Goal: Task Accomplishment & Management: Complete application form

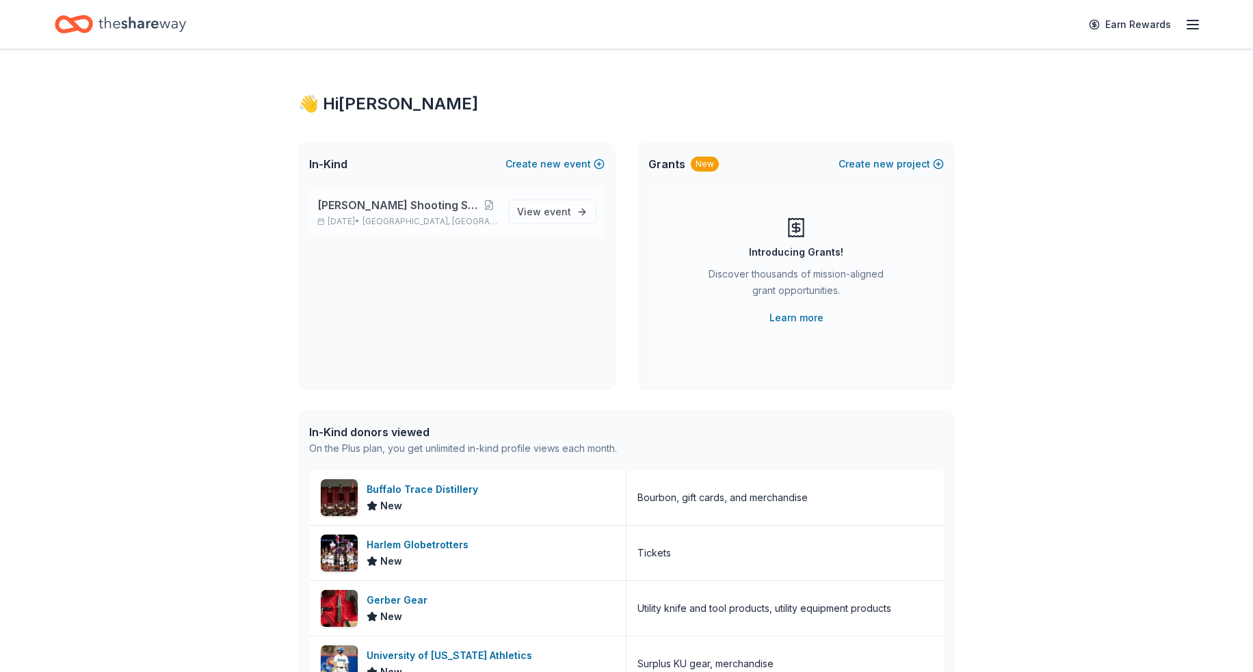
click at [412, 207] on span "[PERSON_NAME] Shooting Sports Annual Banquet" at bounding box center [398, 205] width 163 height 16
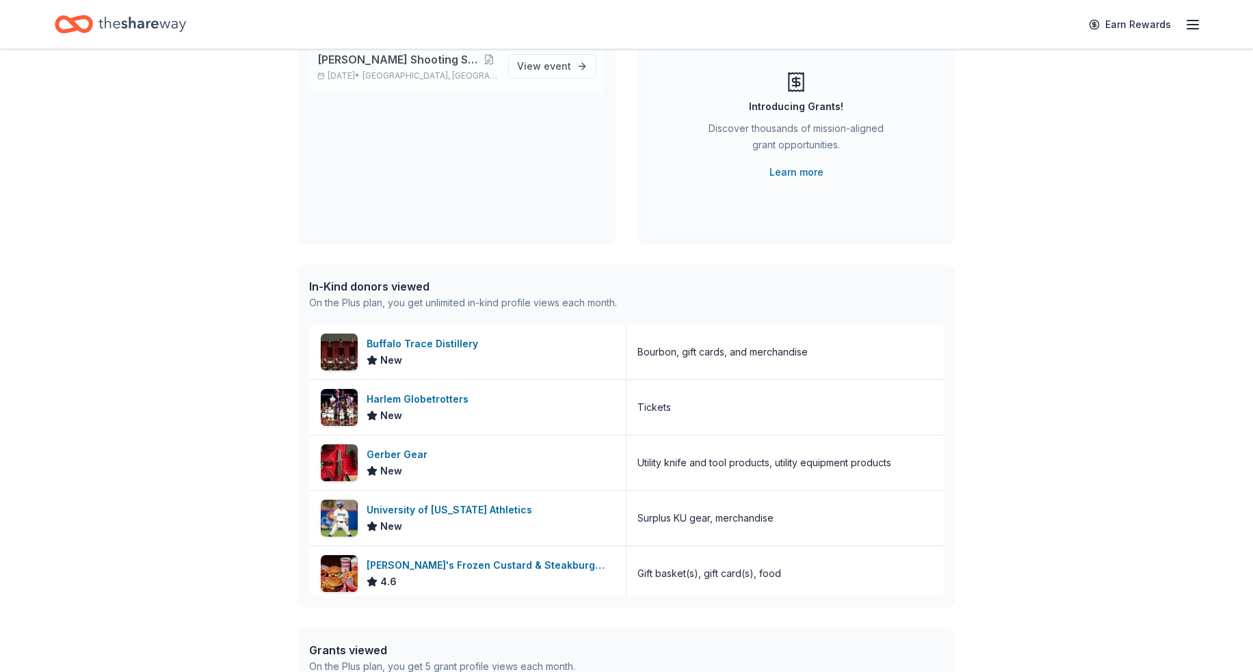
scroll to position [205, 0]
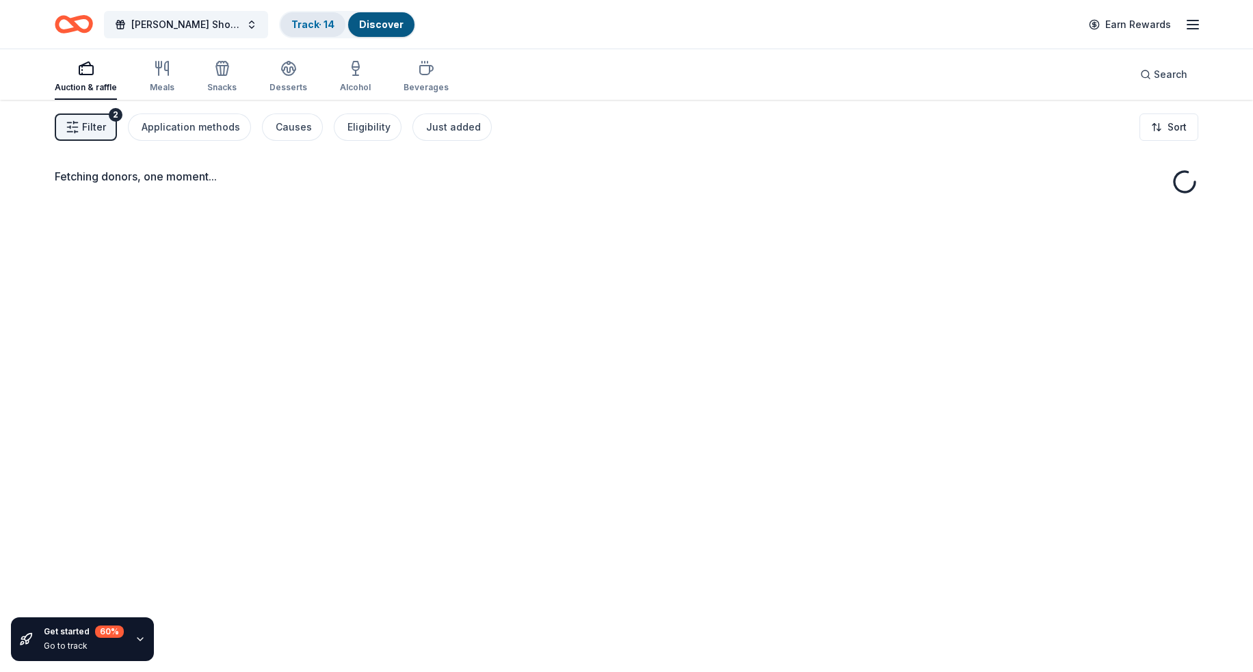
click at [308, 20] on link "Track · 14" at bounding box center [312, 24] width 43 height 12
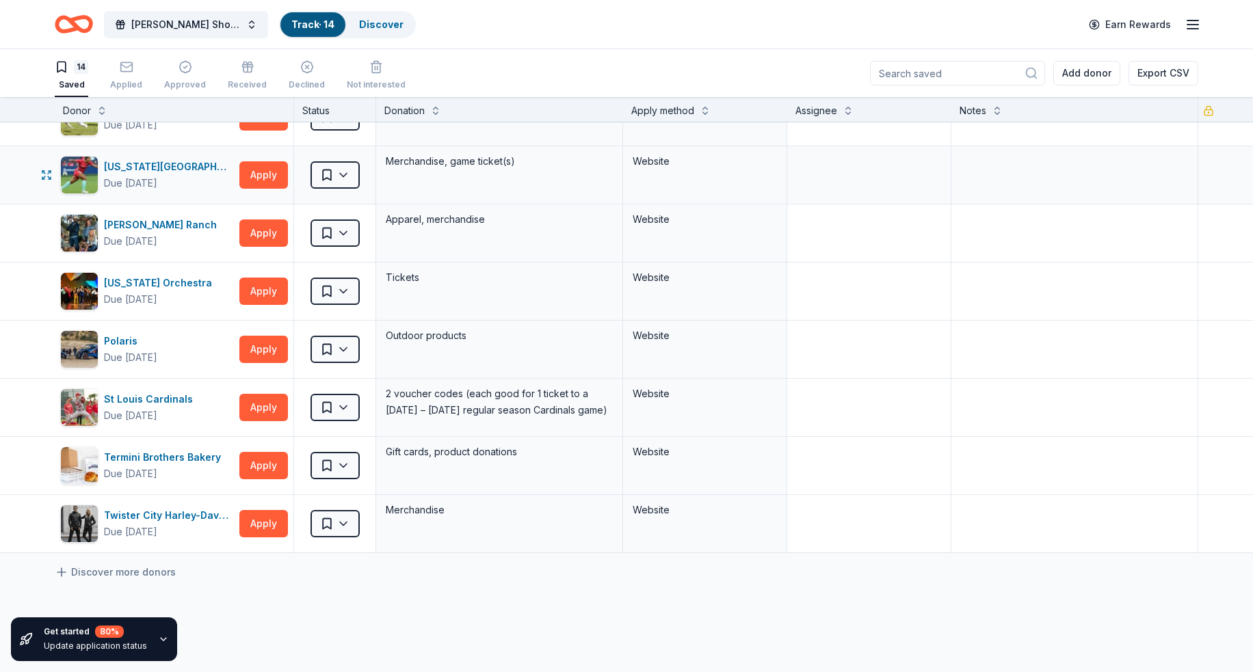
scroll to position [410, 0]
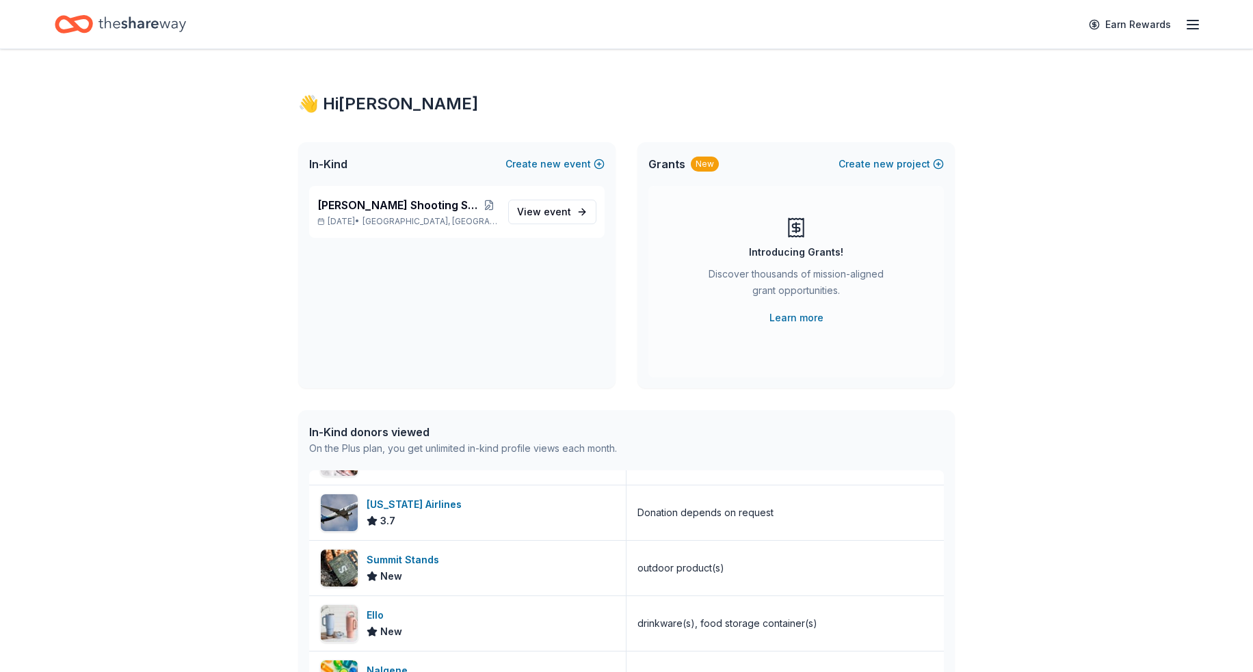
scroll to position [492, 0]
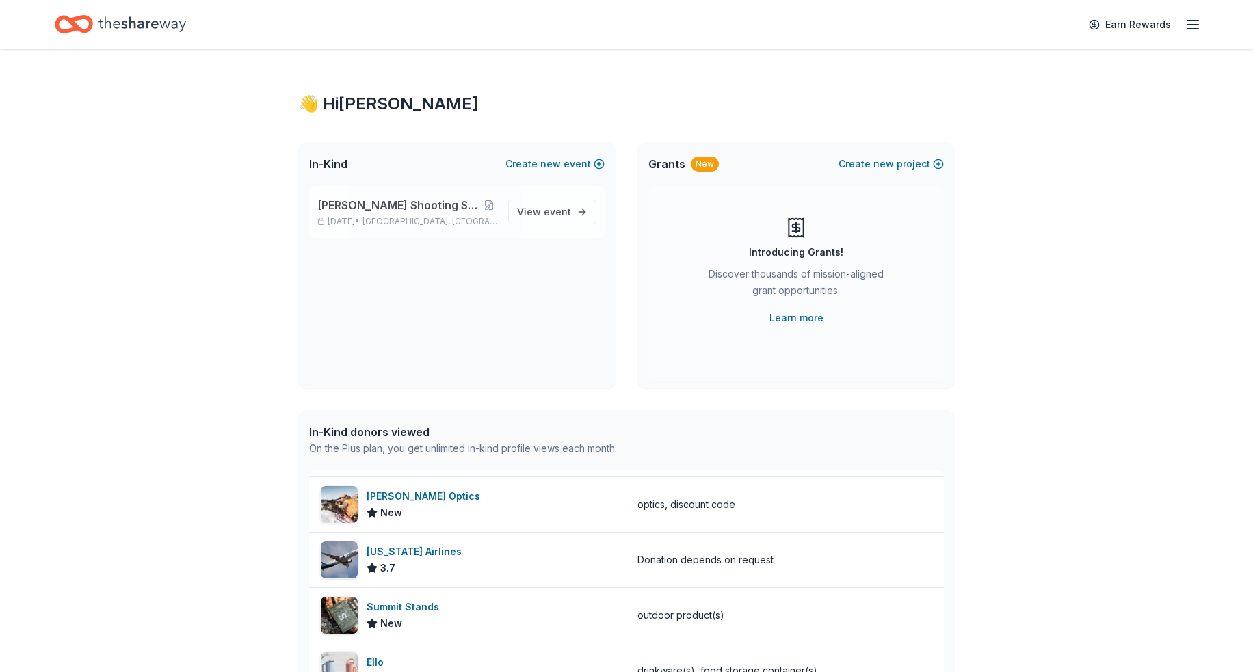
click at [398, 218] on span "Stafford, KS" at bounding box center [430, 221] width 135 height 11
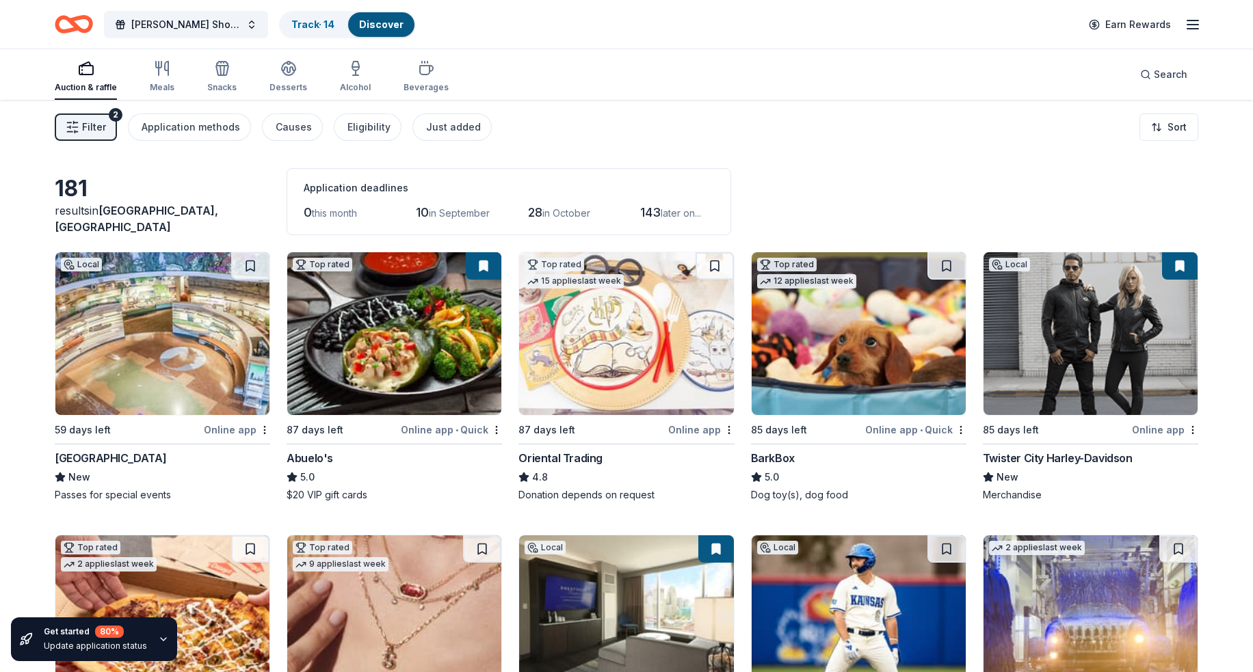
click at [75, 80] on div "Auction & raffle" at bounding box center [86, 76] width 62 height 33
click at [355, 67] on icon "button" at bounding box center [355, 68] width 16 height 16
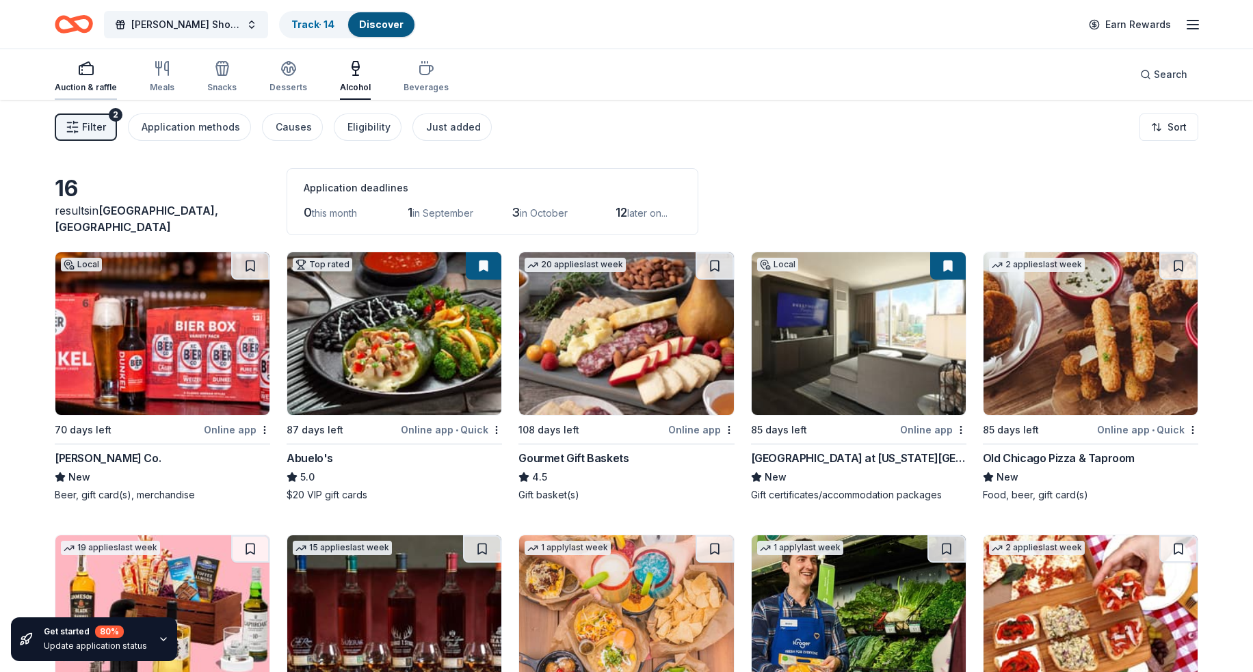
click at [85, 75] on rect "button" at bounding box center [86, 70] width 14 height 9
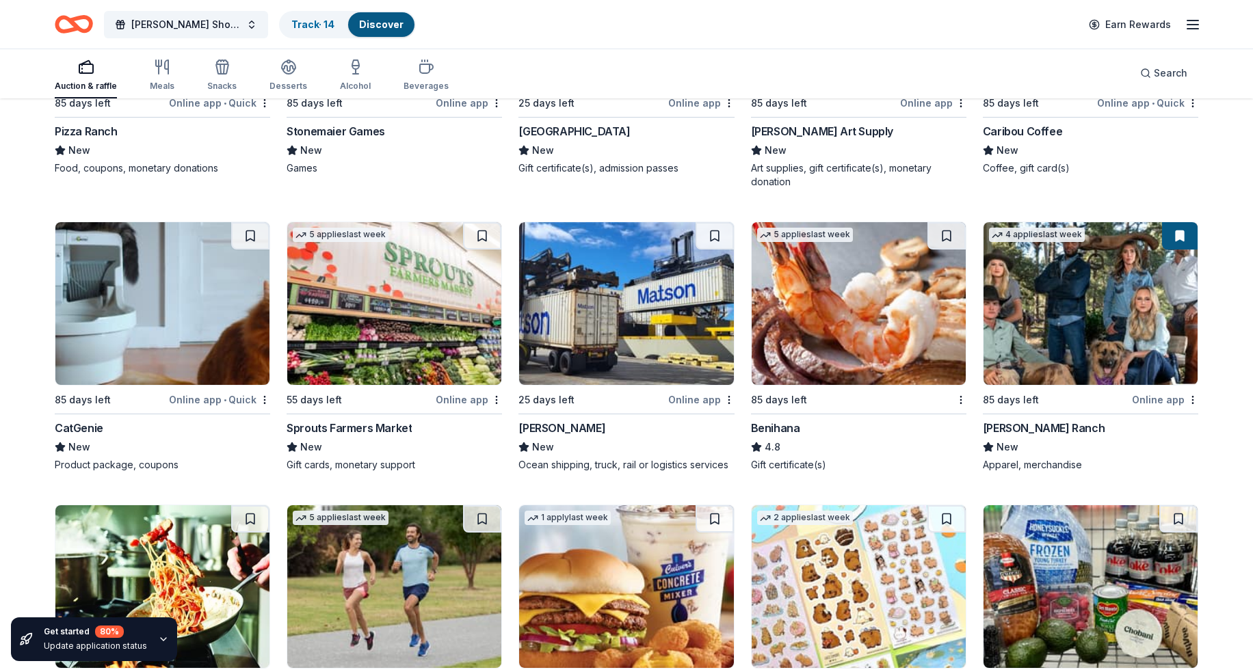
scroll to position [3585, 0]
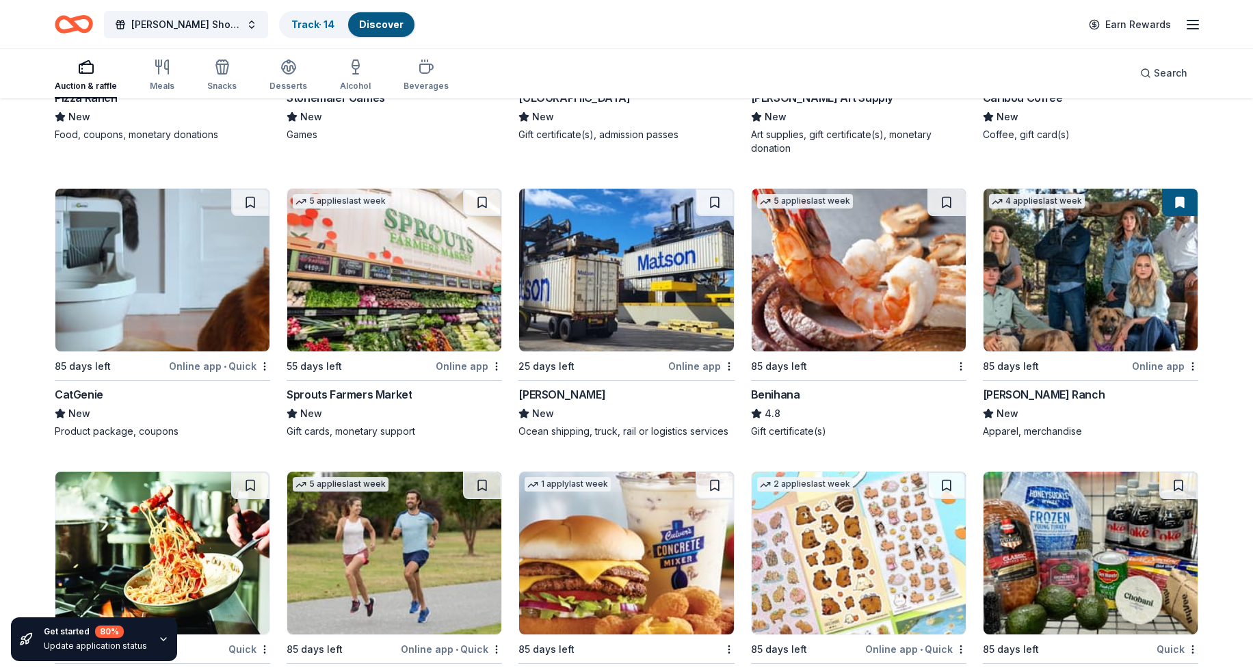
click at [761, 393] on div "Benihana" at bounding box center [775, 394] width 49 height 16
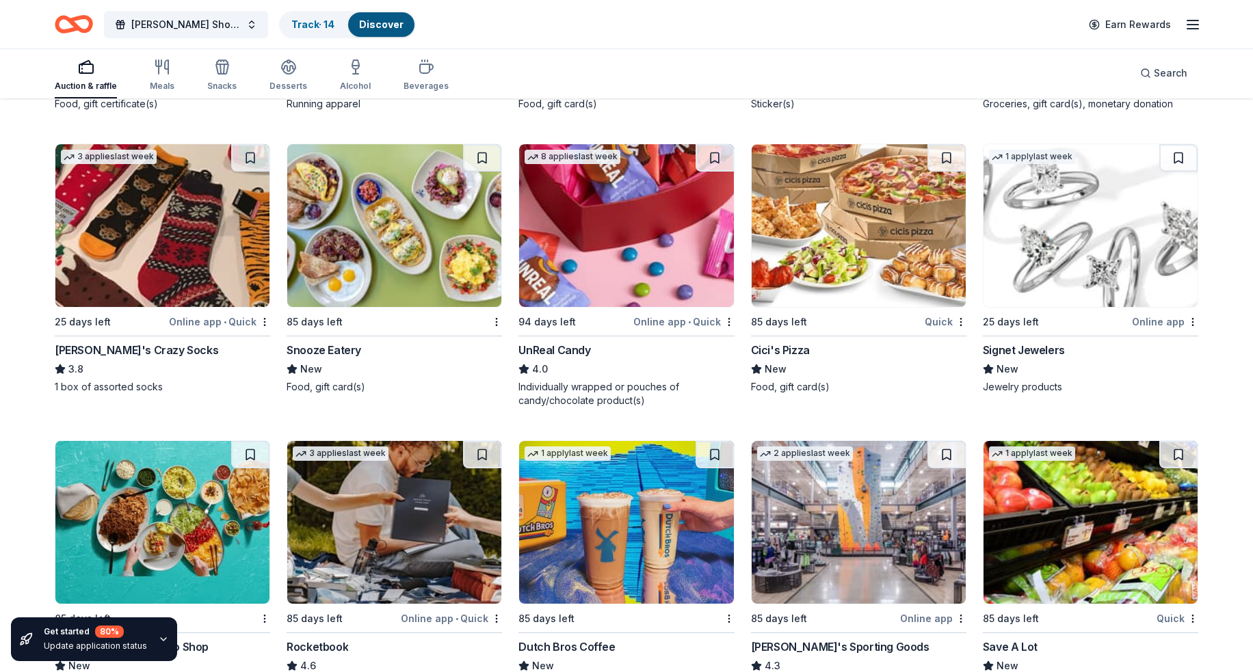
scroll to position [4219, 0]
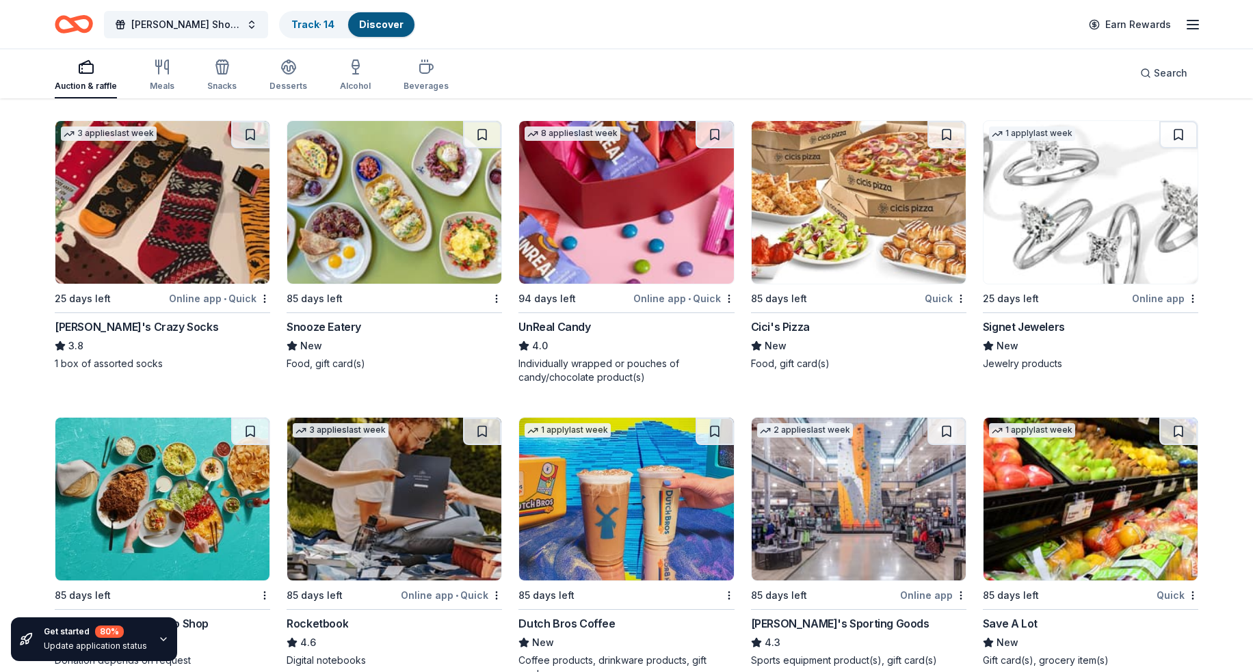
click at [257, 292] on div "Online app • Quick" at bounding box center [219, 298] width 101 height 17
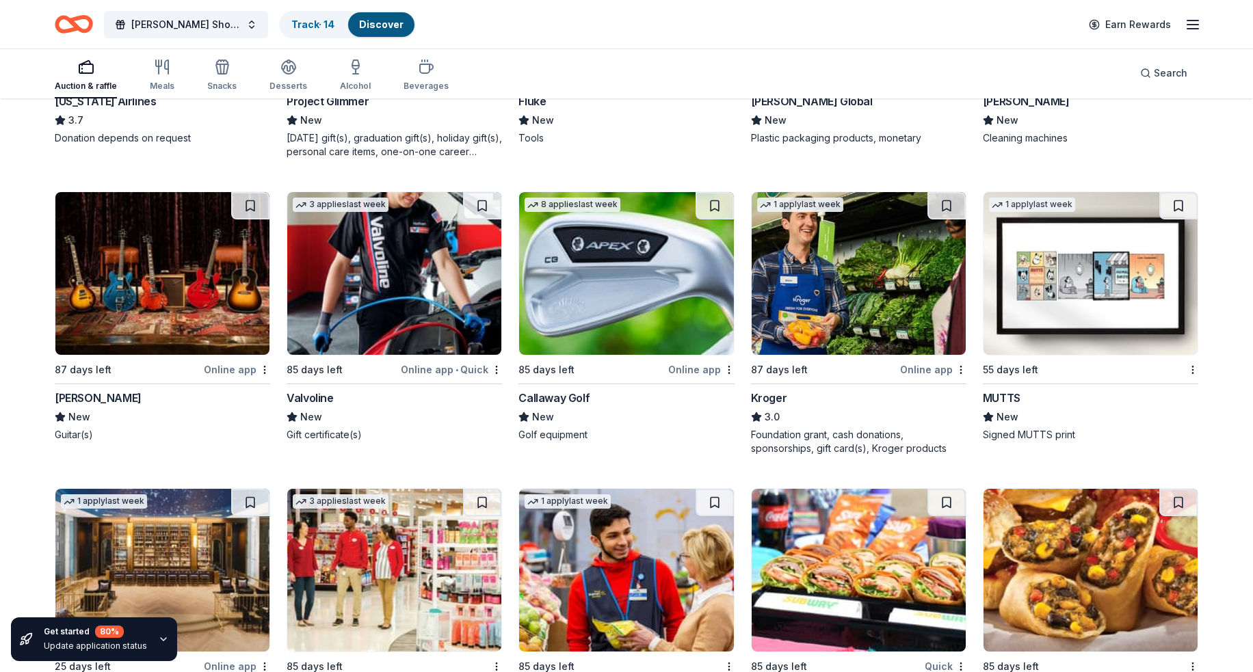
scroll to position [5655, 0]
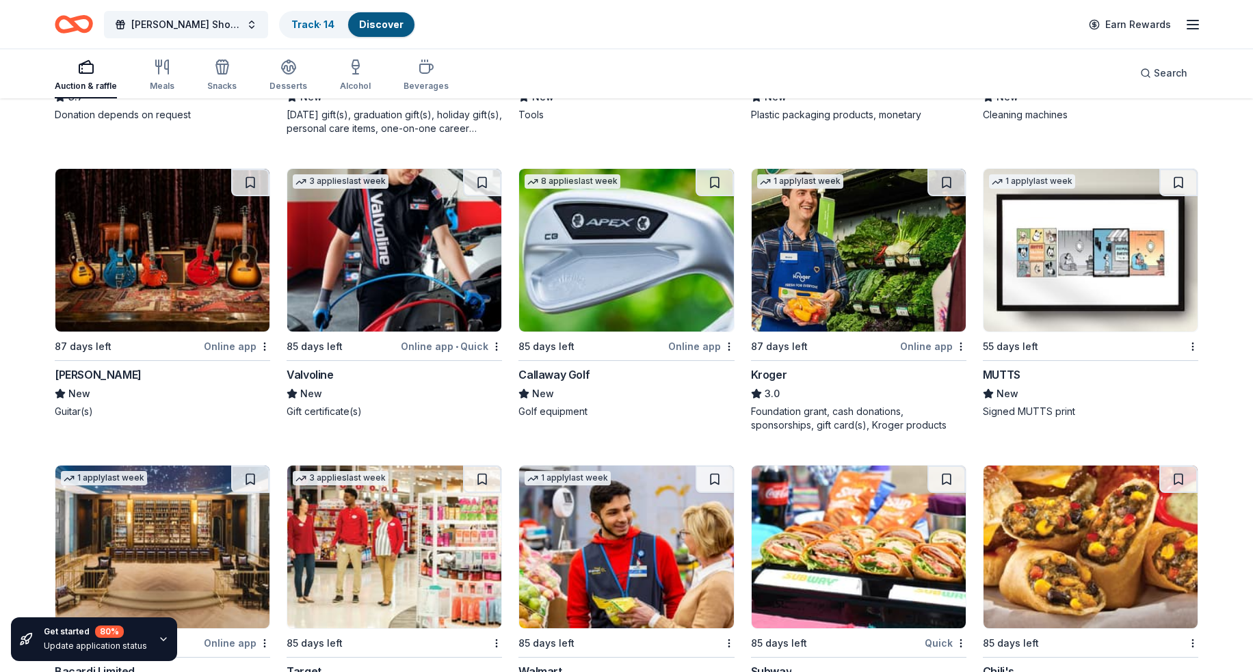
click at [1051, 284] on img at bounding box center [1091, 250] width 214 height 163
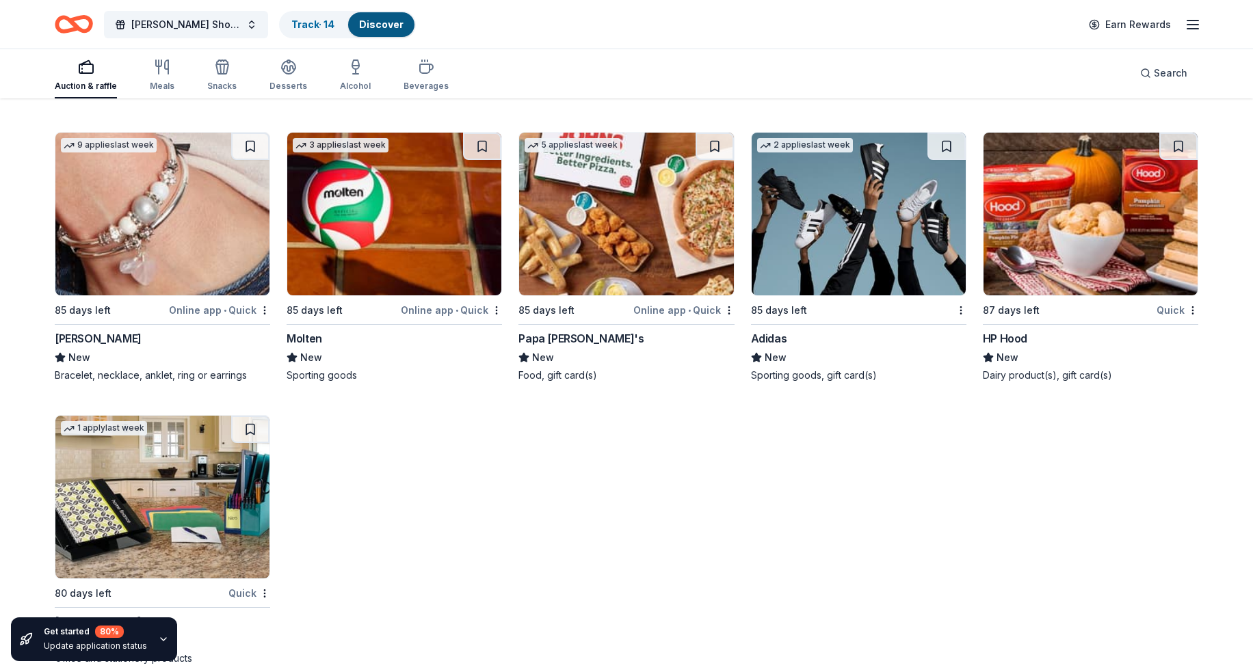
scroll to position [10374, 0]
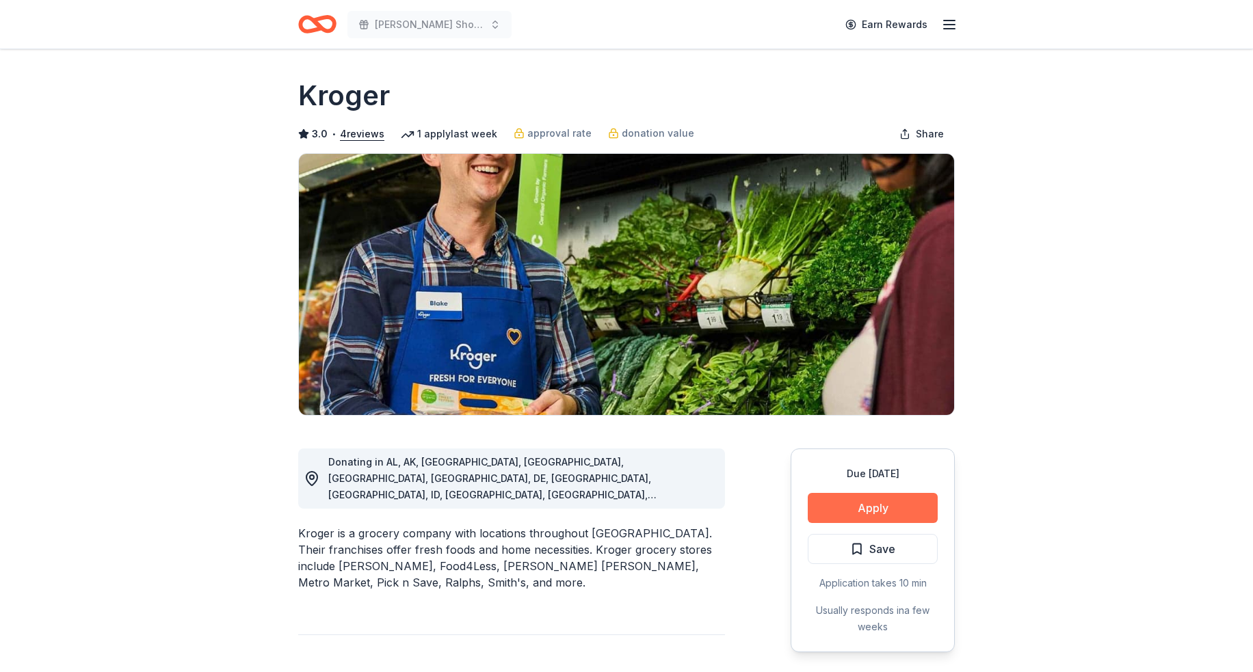
click at [890, 500] on button "Apply" at bounding box center [873, 508] width 130 height 30
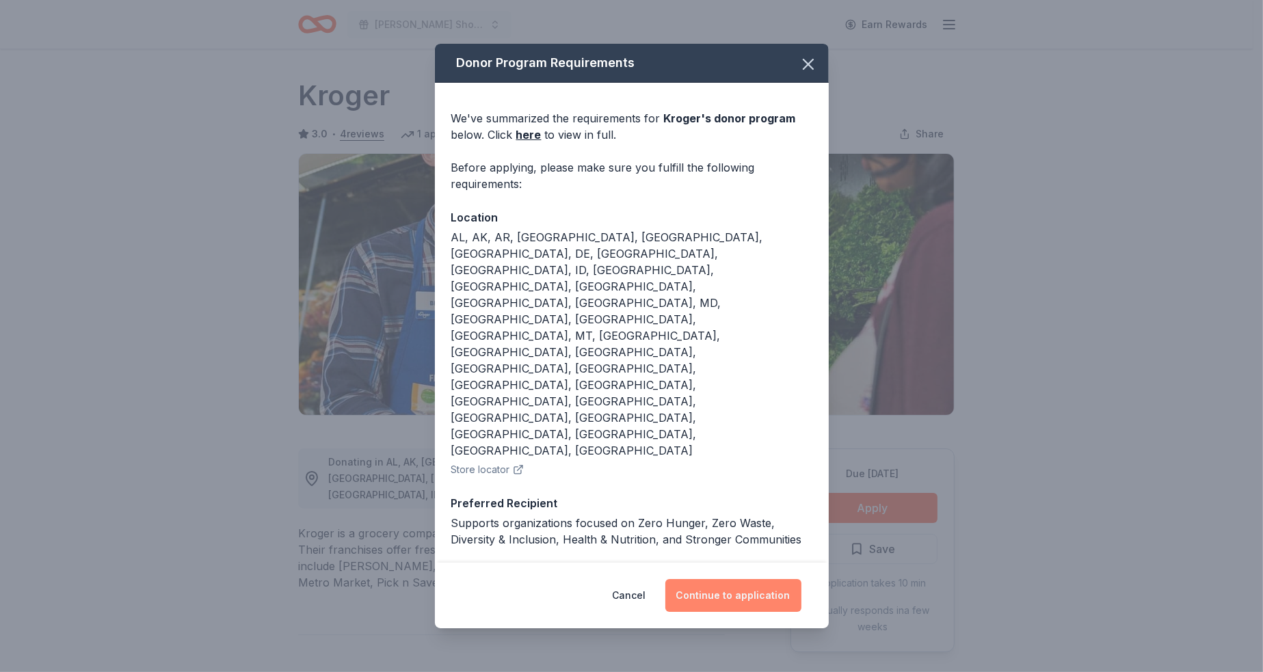
click at [763, 579] on button "Continue to application" at bounding box center [734, 595] width 136 height 33
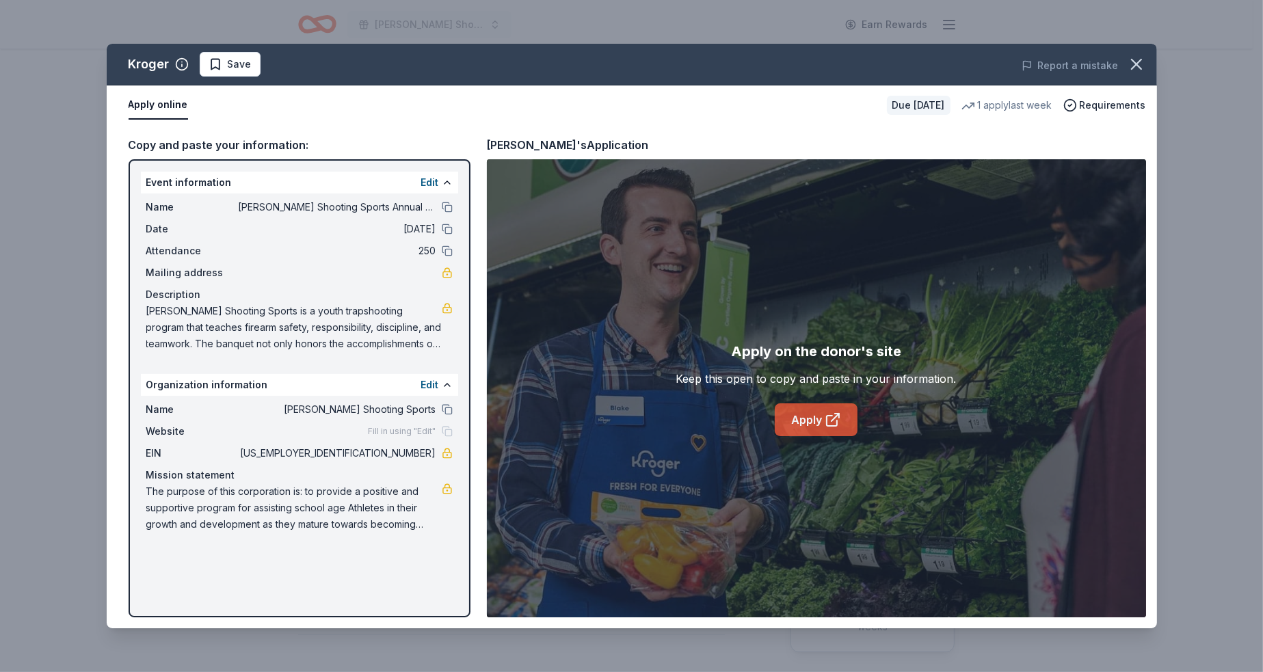
click at [819, 408] on link "Apply" at bounding box center [816, 420] width 83 height 33
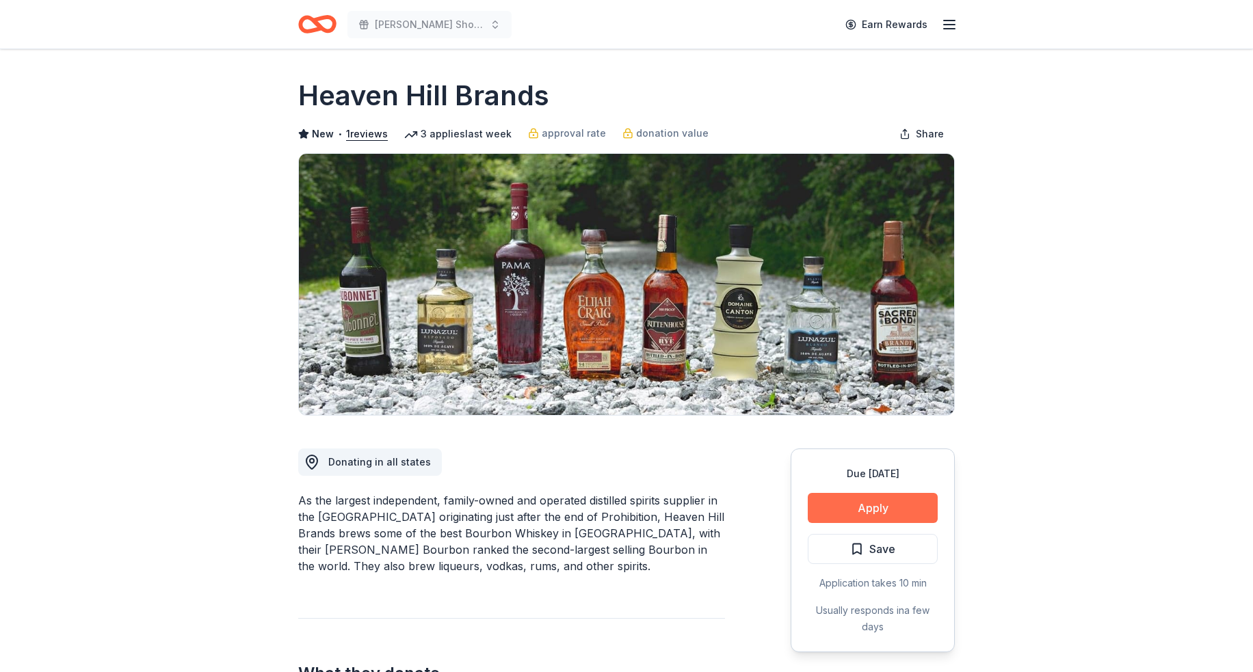
click at [921, 508] on button "Apply" at bounding box center [873, 508] width 130 height 30
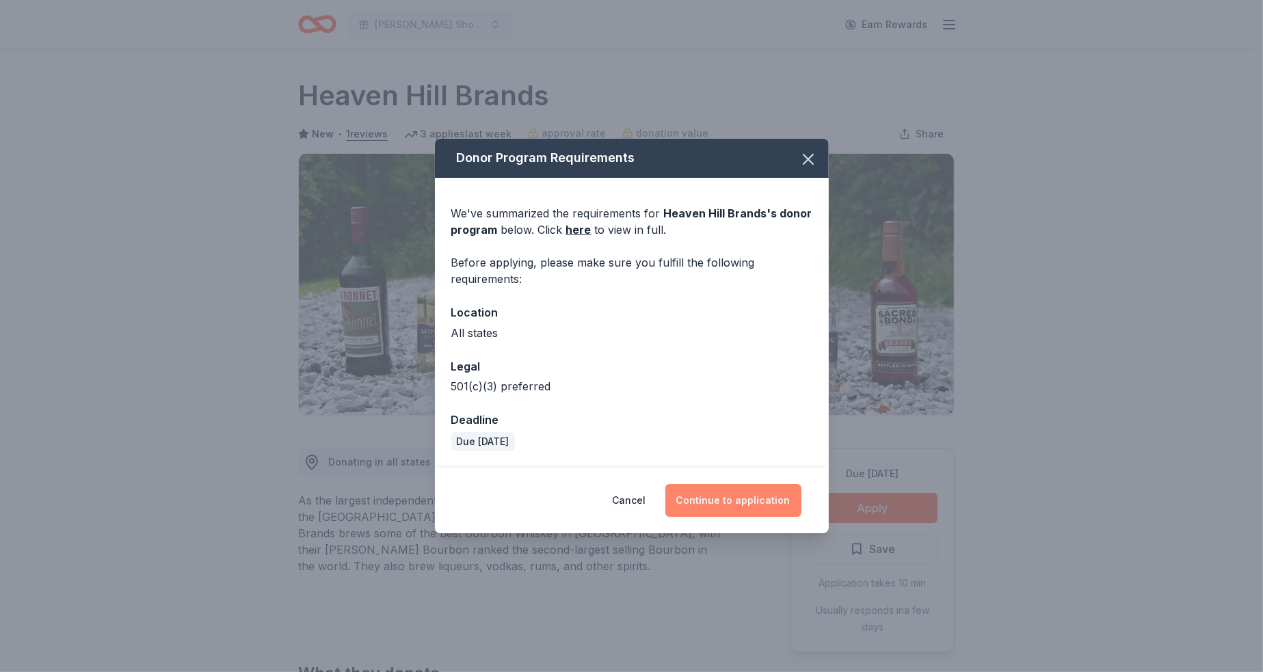
click at [773, 508] on button "Continue to application" at bounding box center [734, 500] width 136 height 33
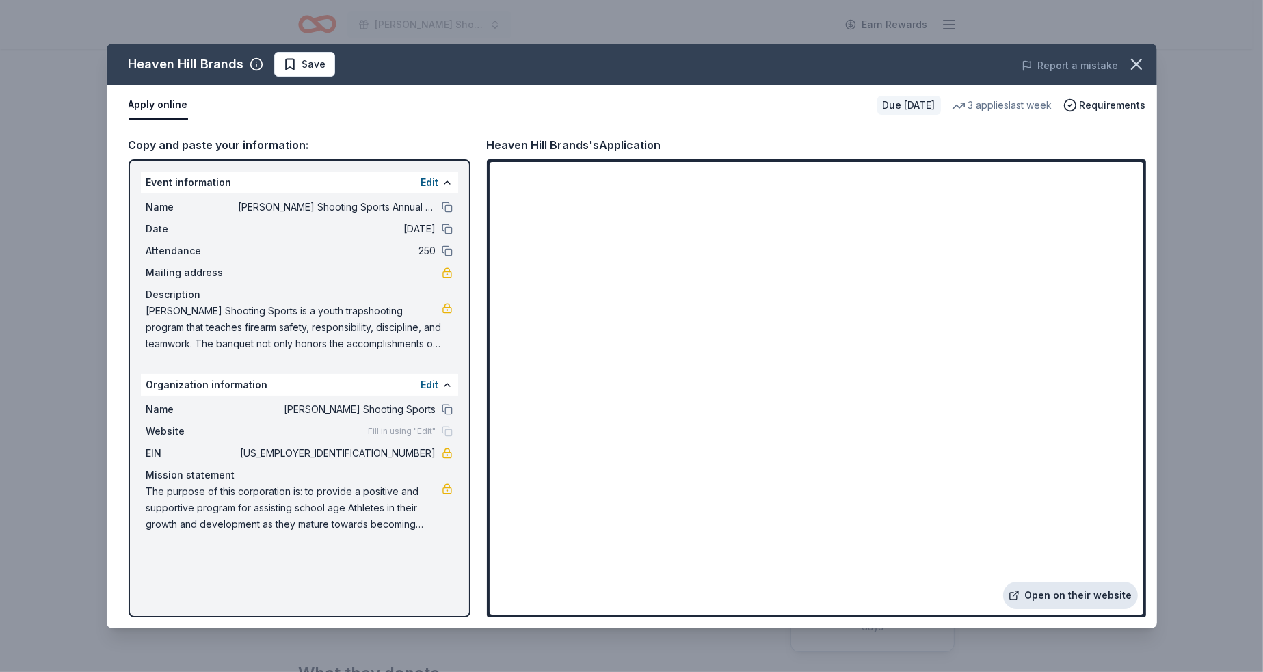
click at [1036, 599] on link "Open on their website" at bounding box center [1070, 595] width 135 height 27
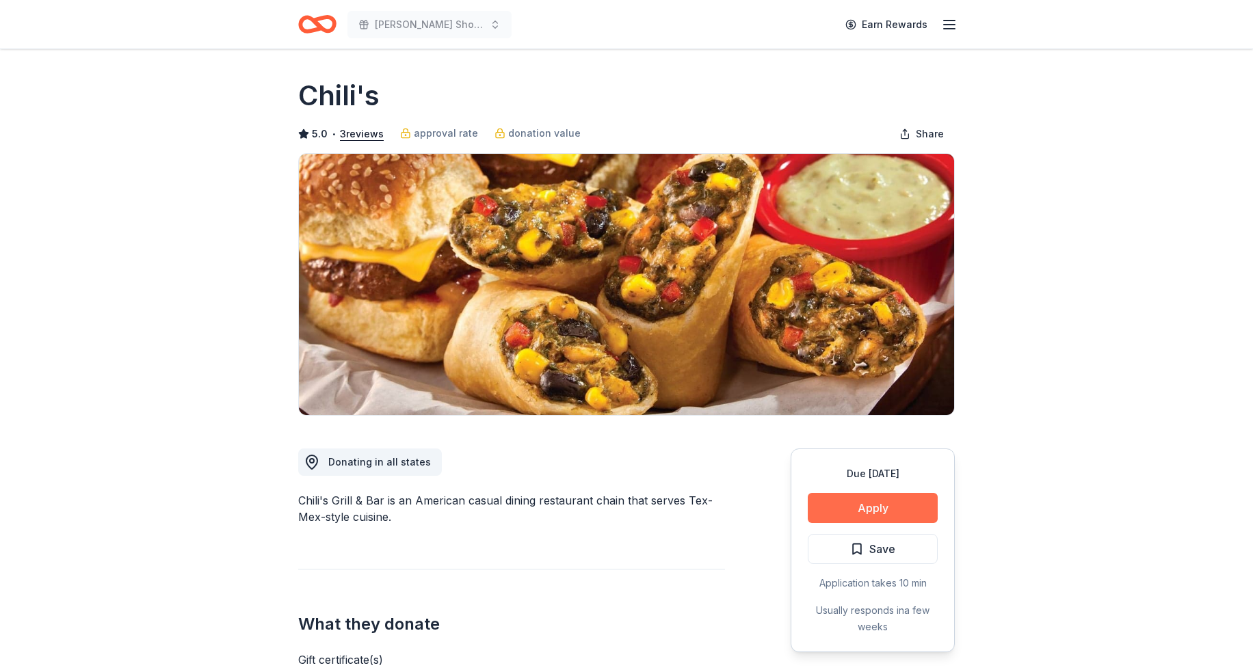
click at [918, 510] on button "Apply" at bounding box center [873, 508] width 130 height 30
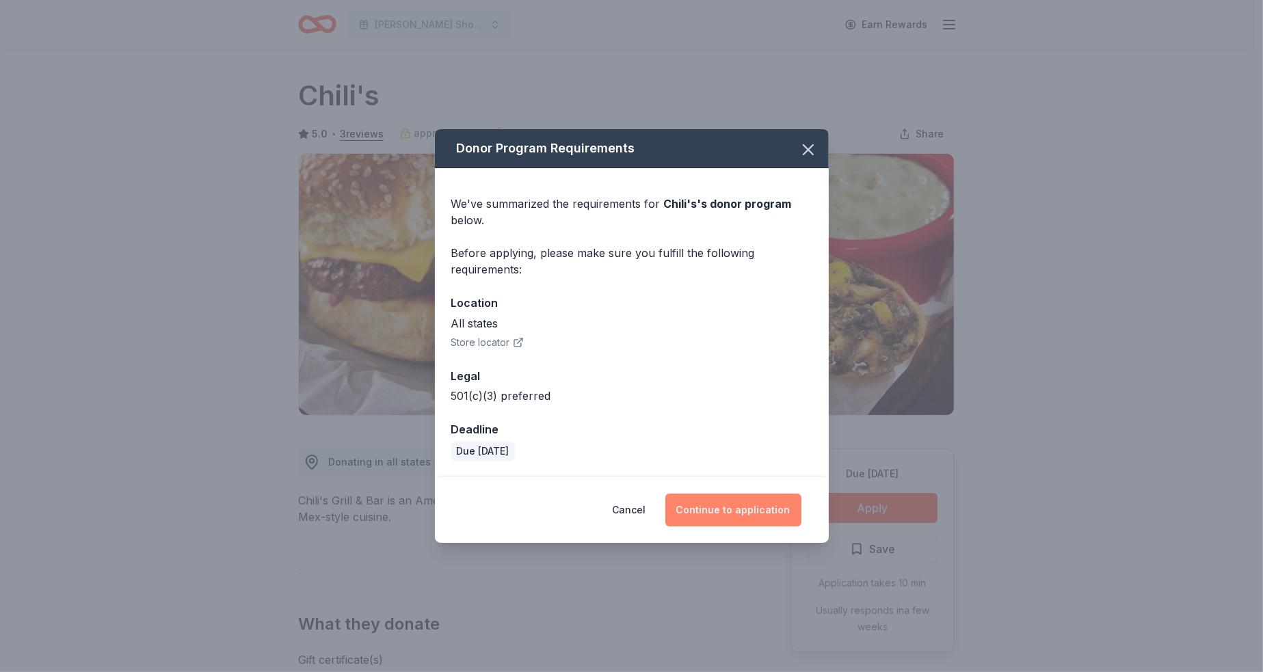
click at [759, 516] on button "Continue to application" at bounding box center [734, 510] width 136 height 33
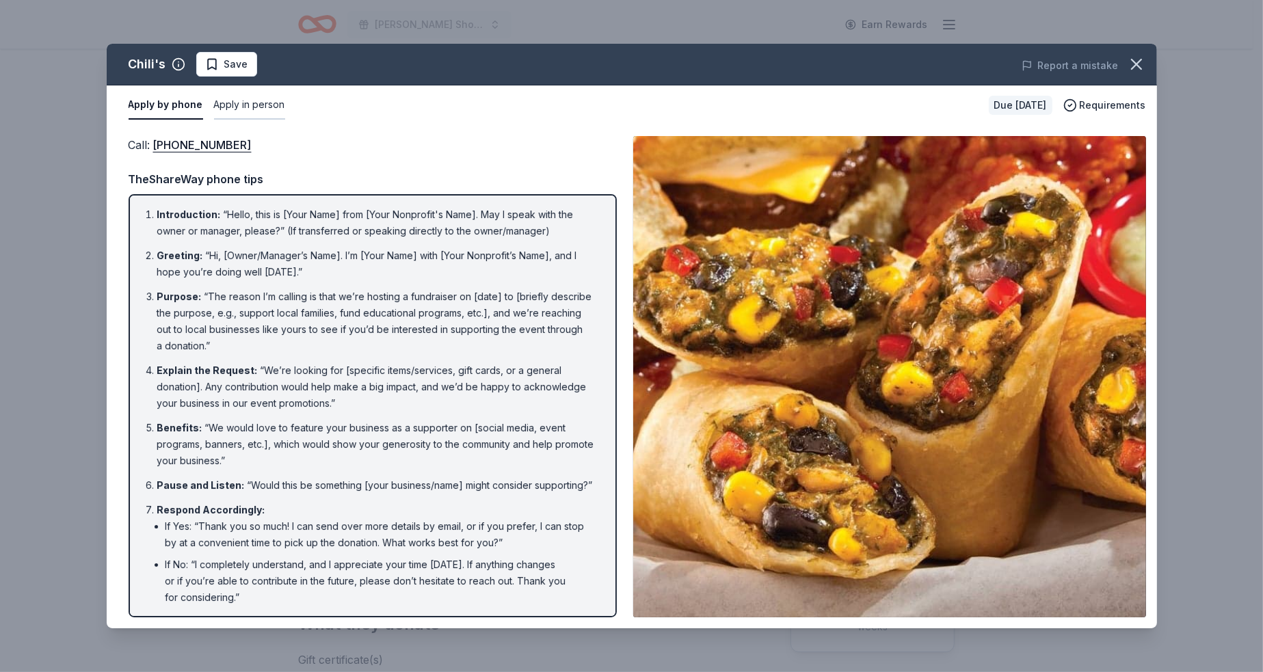
click at [231, 107] on button "Apply in person" at bounding box center [249, 105] width 71 height 29
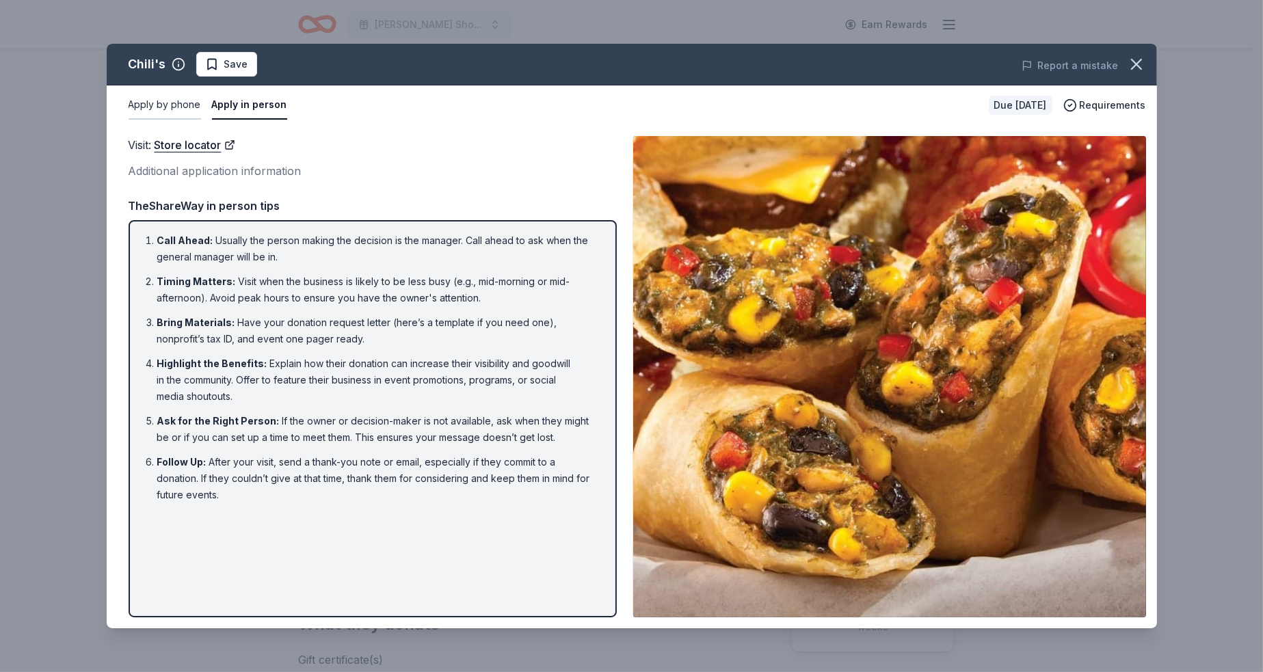
click at [153, 104] on button "Apply by phone" at bounding box center [165, 105] width 73 height 29
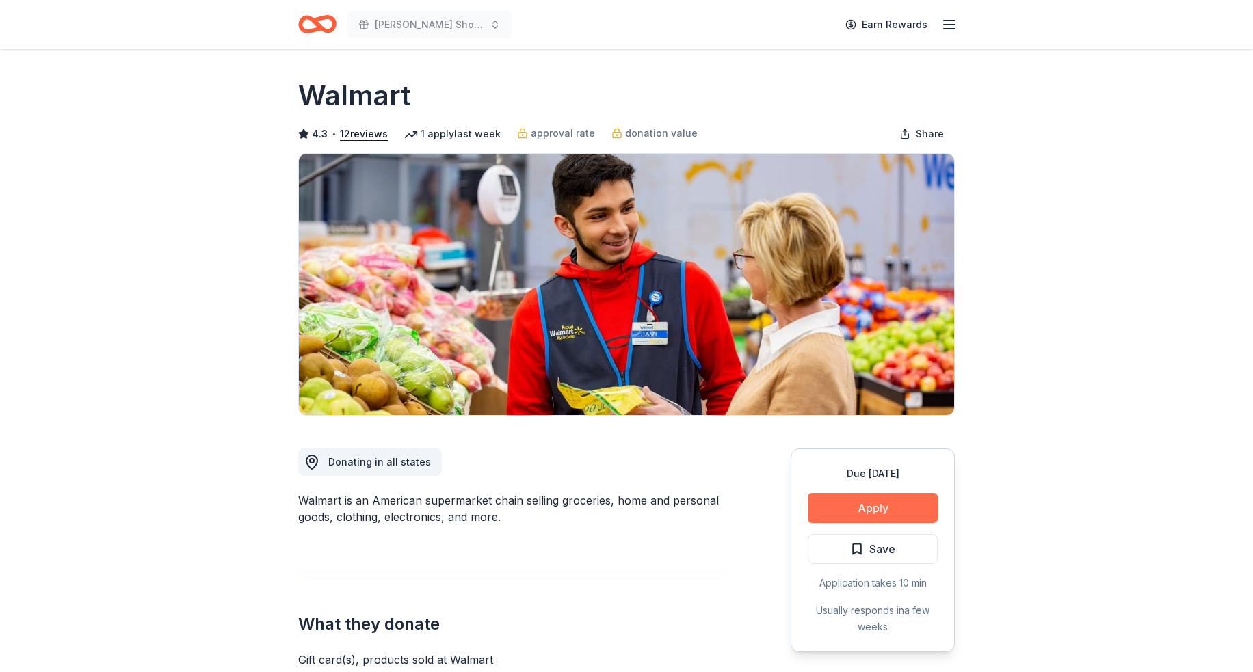
click at [895, 516] on button "Apply" at bounding box center [873, 508] width 130 height 30
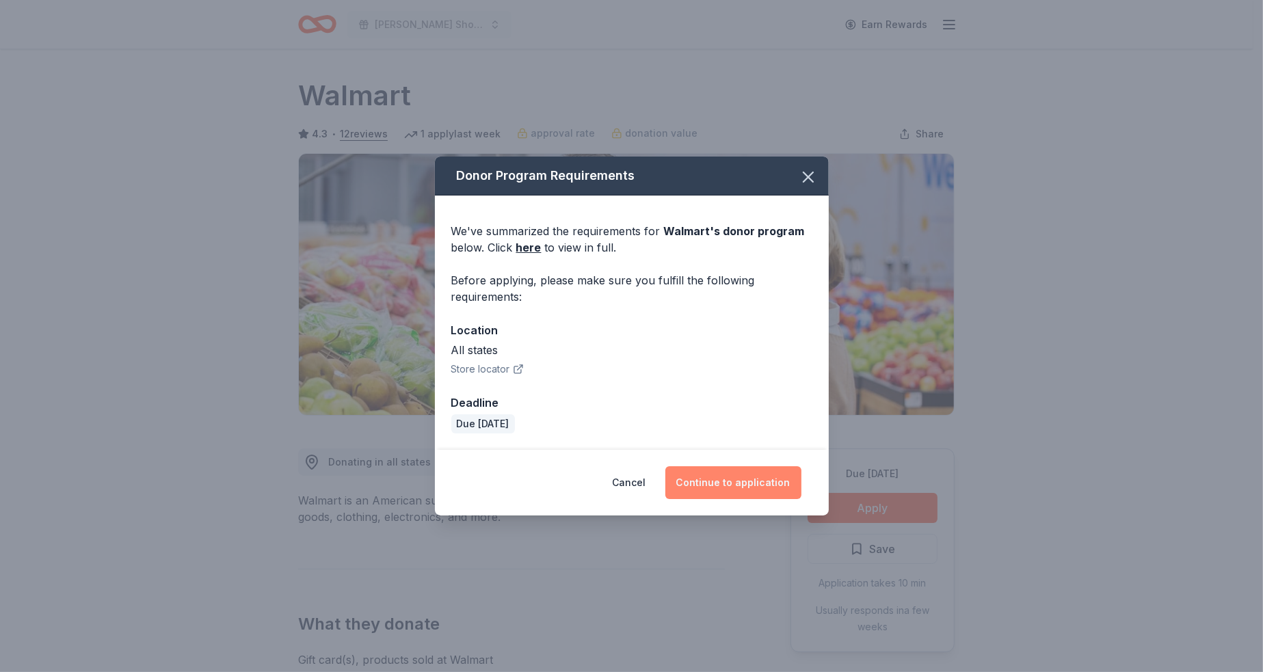
click at [750, 483] on button "Continue to application" at bounding box center [734, 482] width 136 height 33
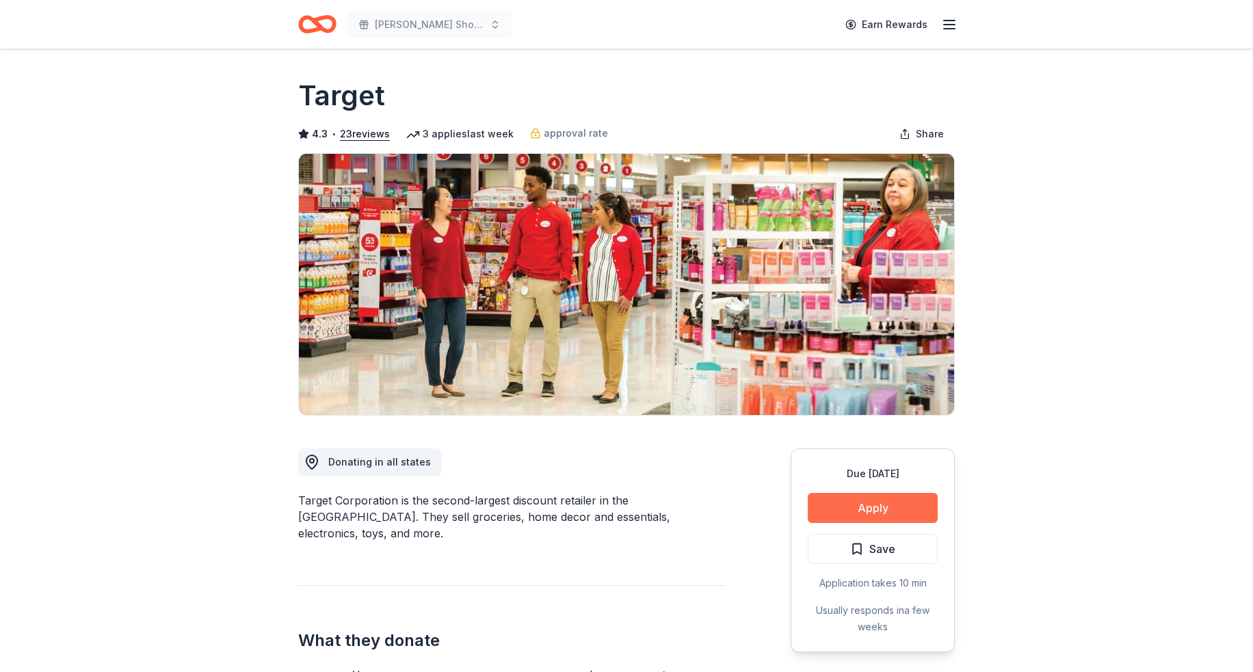
click at [867, 505] on button "Apply" at bounding box center [873, 508] width 130 height 30
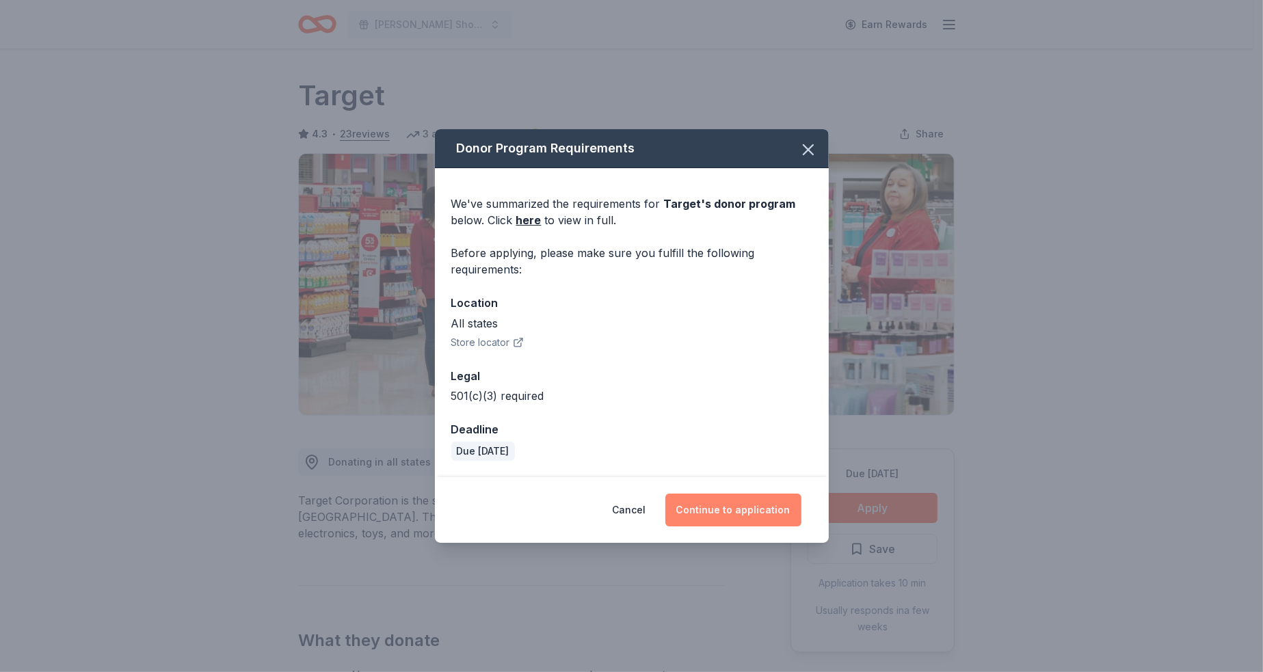
click at [739, 514] on button "Continue to application" at bounding box center [734, 510] width 136 height 33
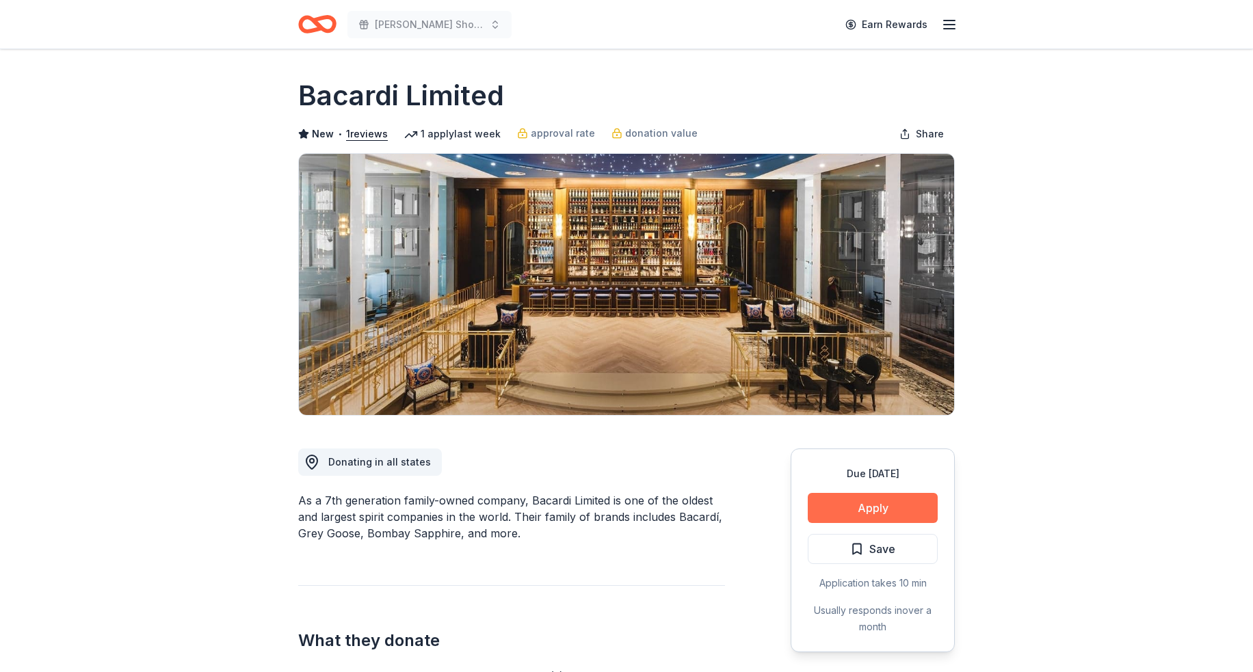
click at [878, 505] on button "Apply" at bounding box center [873, 508] width 130 height 30
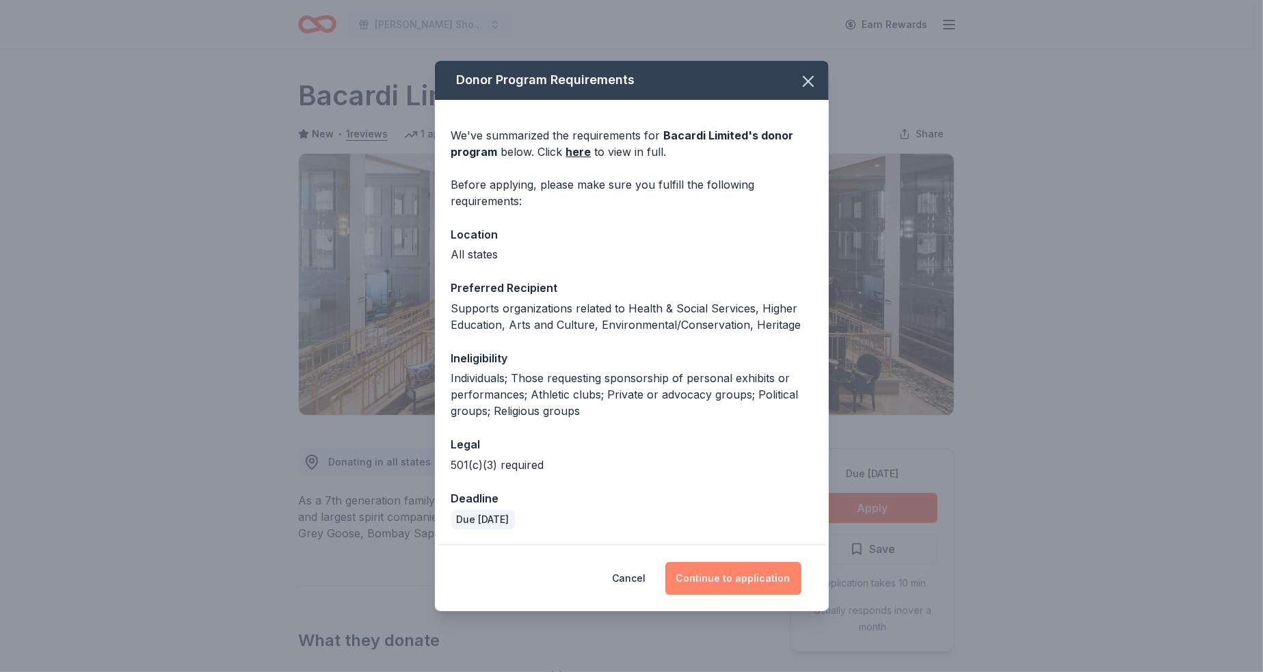
click at [728, 588] on button "Continue to application" at bounding box center [734, 578] width 136 height 33
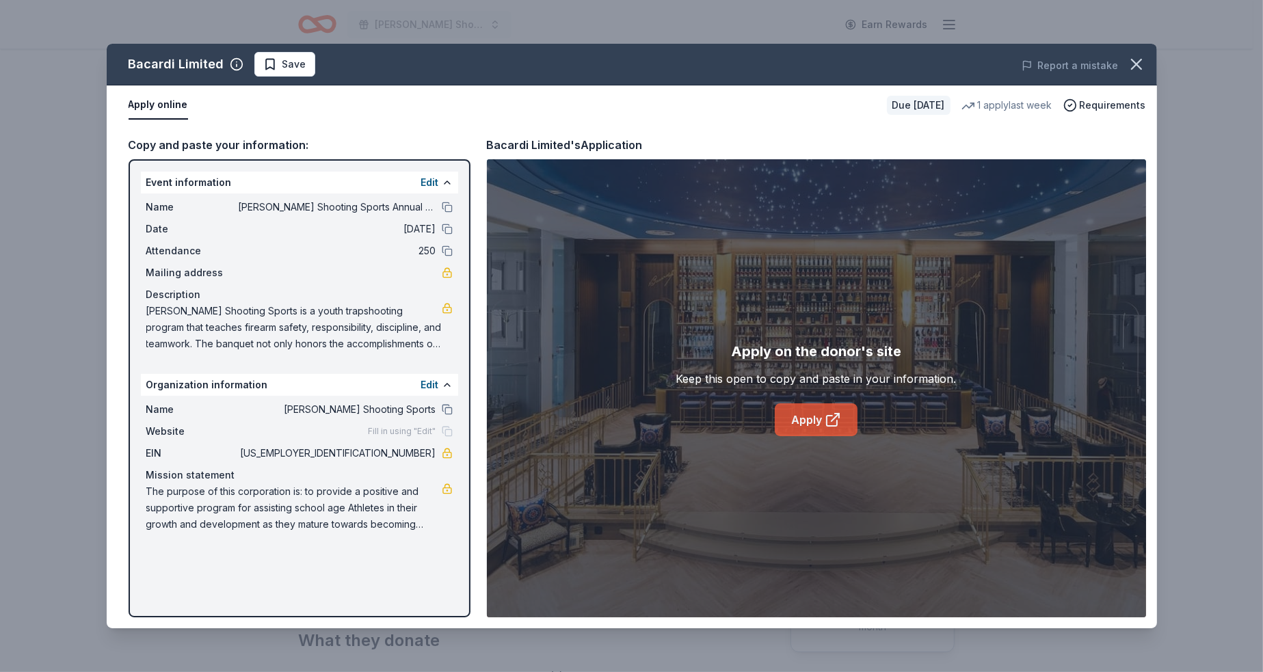
click at [828, 419] on icon at bounding box center [833, 420] width 16 height 16
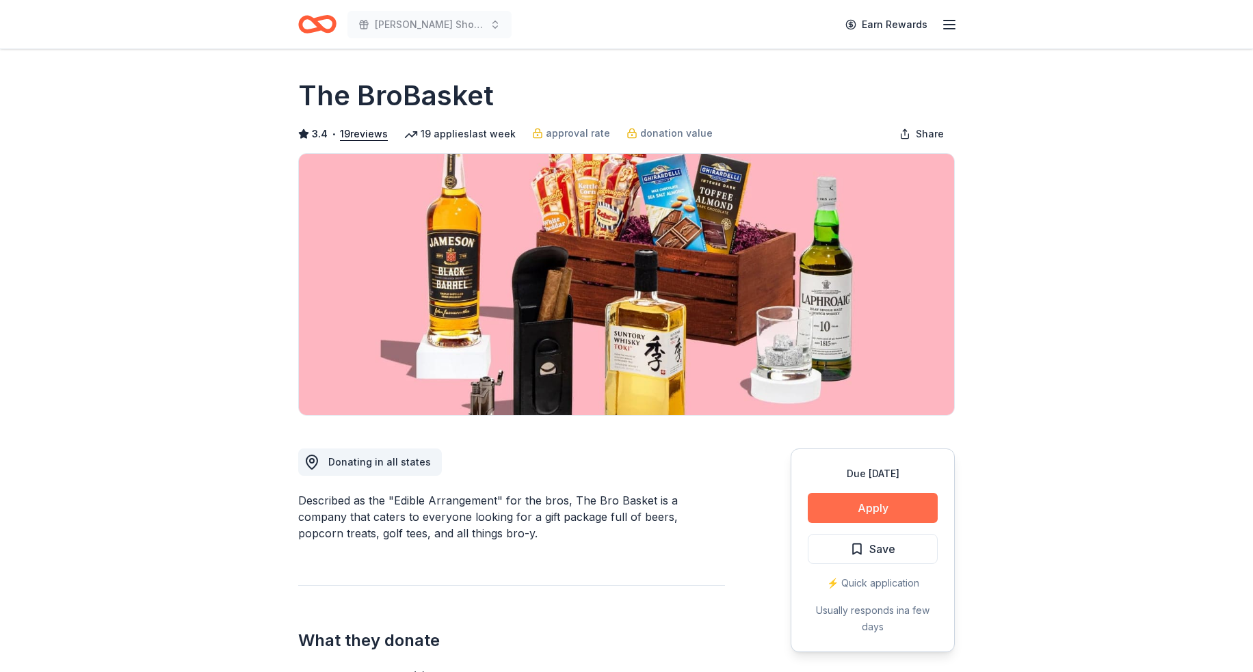
click at [886, 504] on button "Apply" at bounding box center [873, 508] width 130 height 30
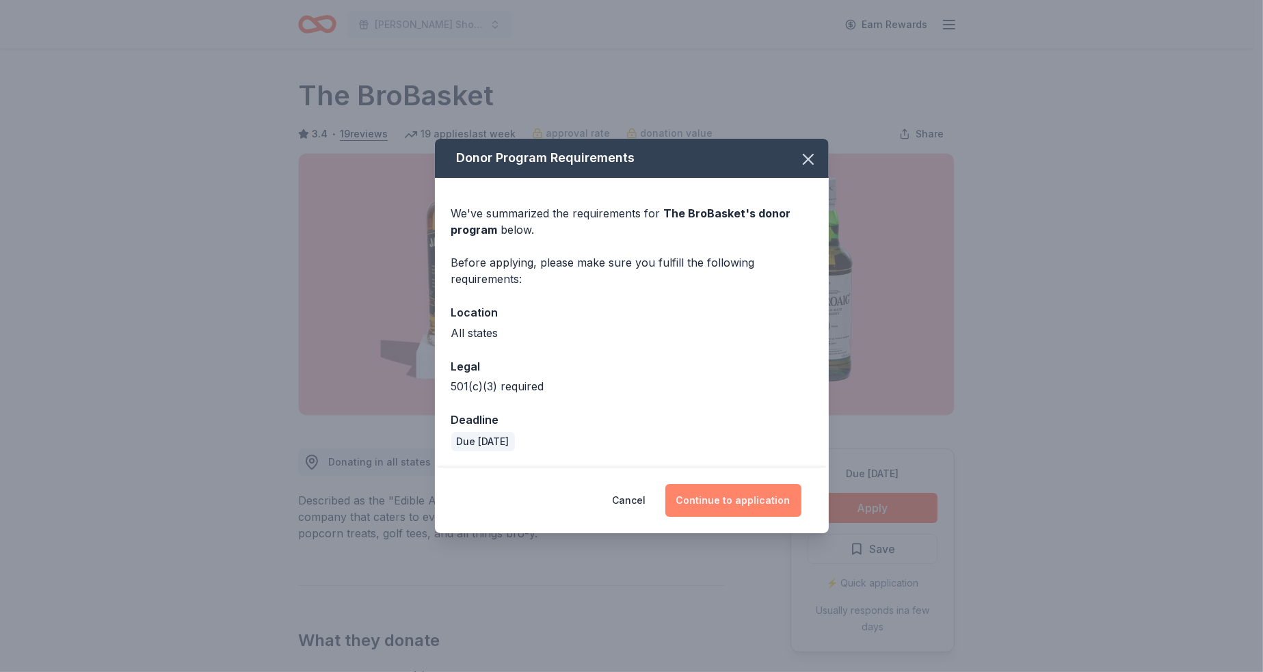
click at [747, 504] on button "Continue to application" at bounding box center [734, 500] width 136 height 33
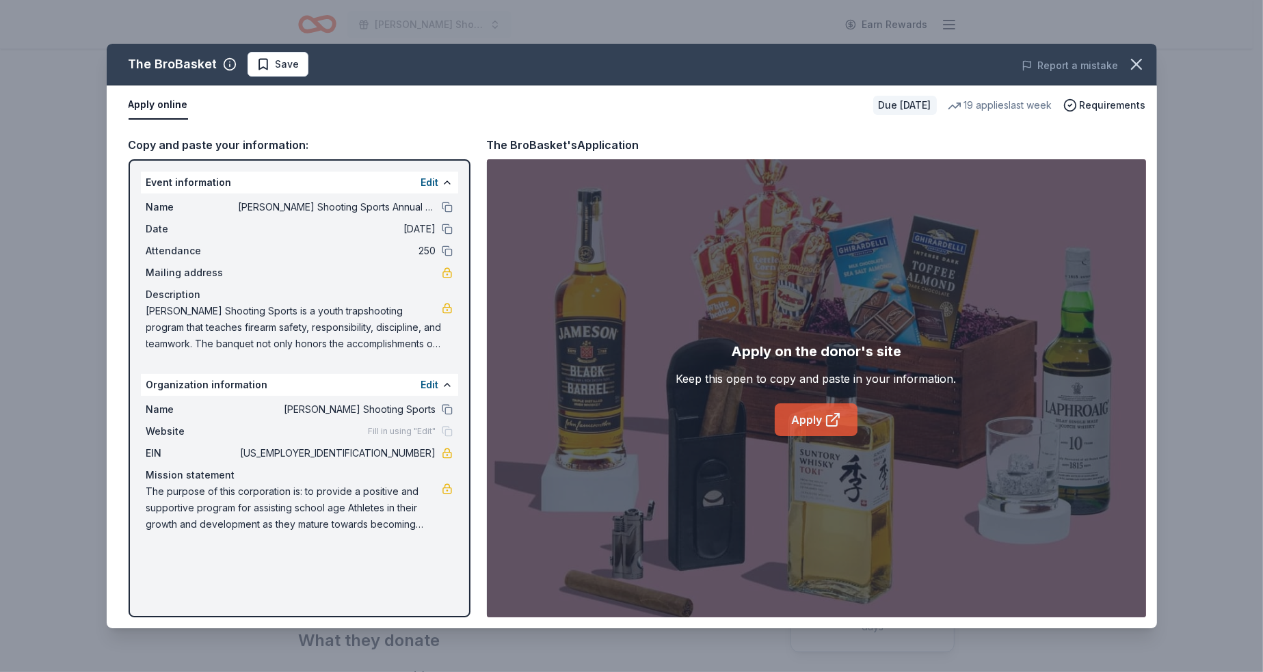
click at [813, 422] on link "Apply" at bounding box center [816, 420] width 83 height 33
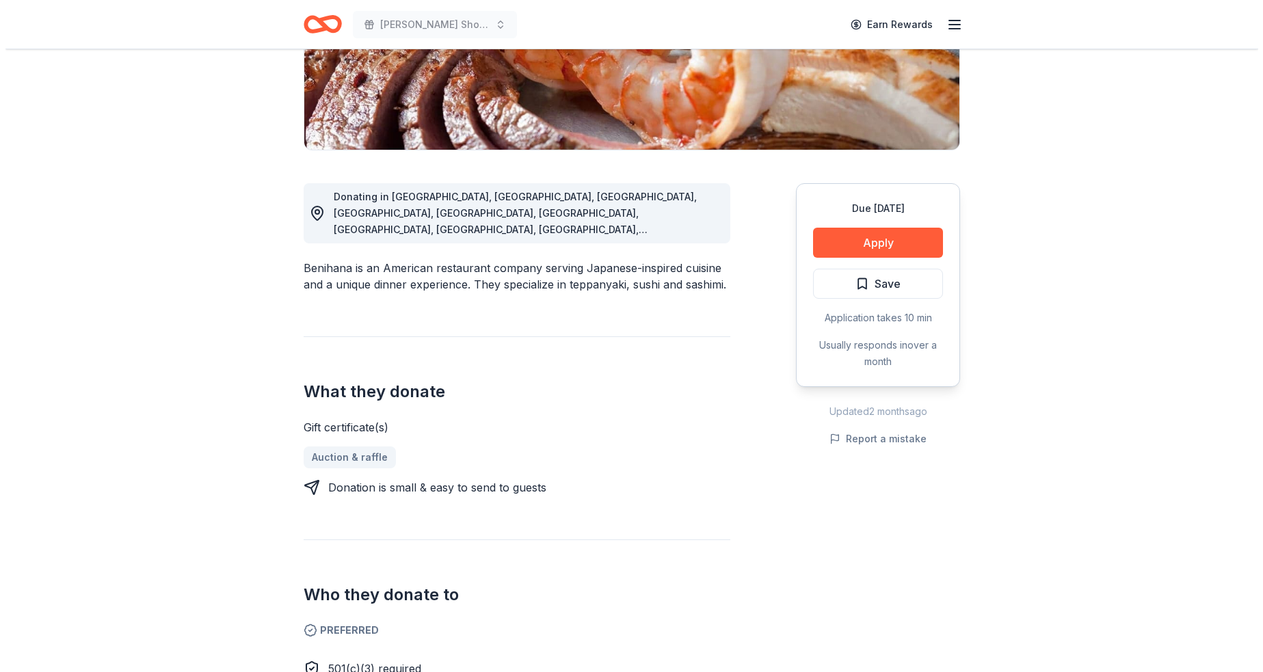
scroll to position [68, 0]
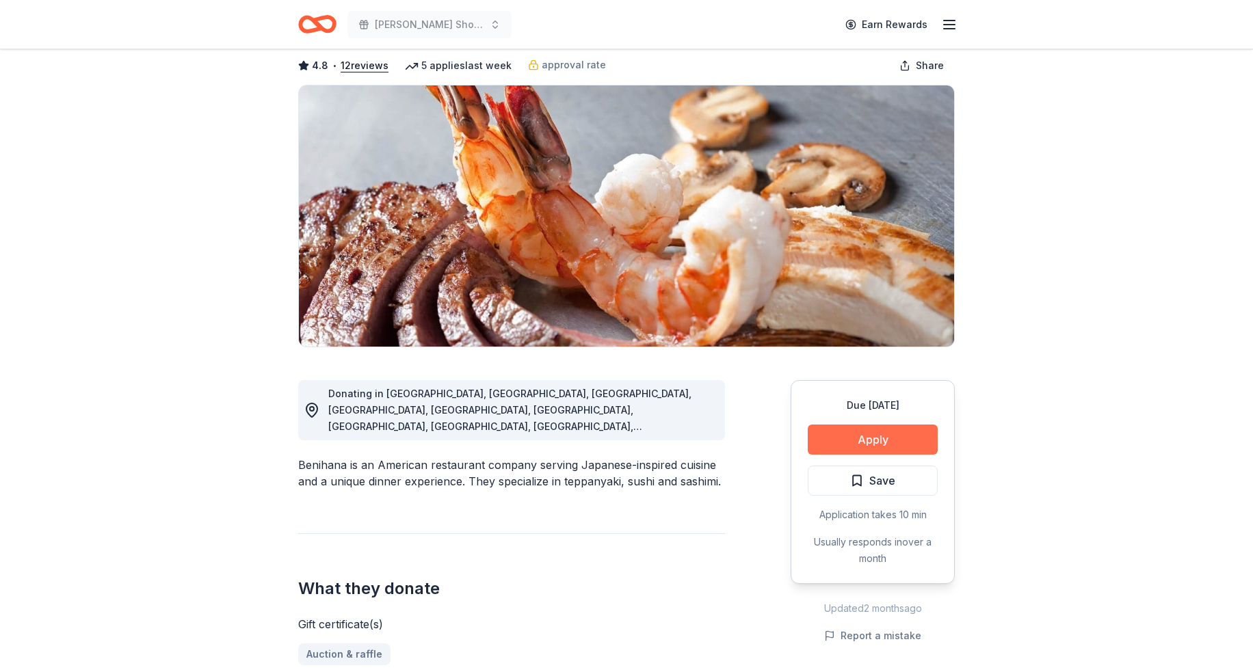
click at [860, 439] on button "Apply" at bounding box center [873, 440] width 130 height 30
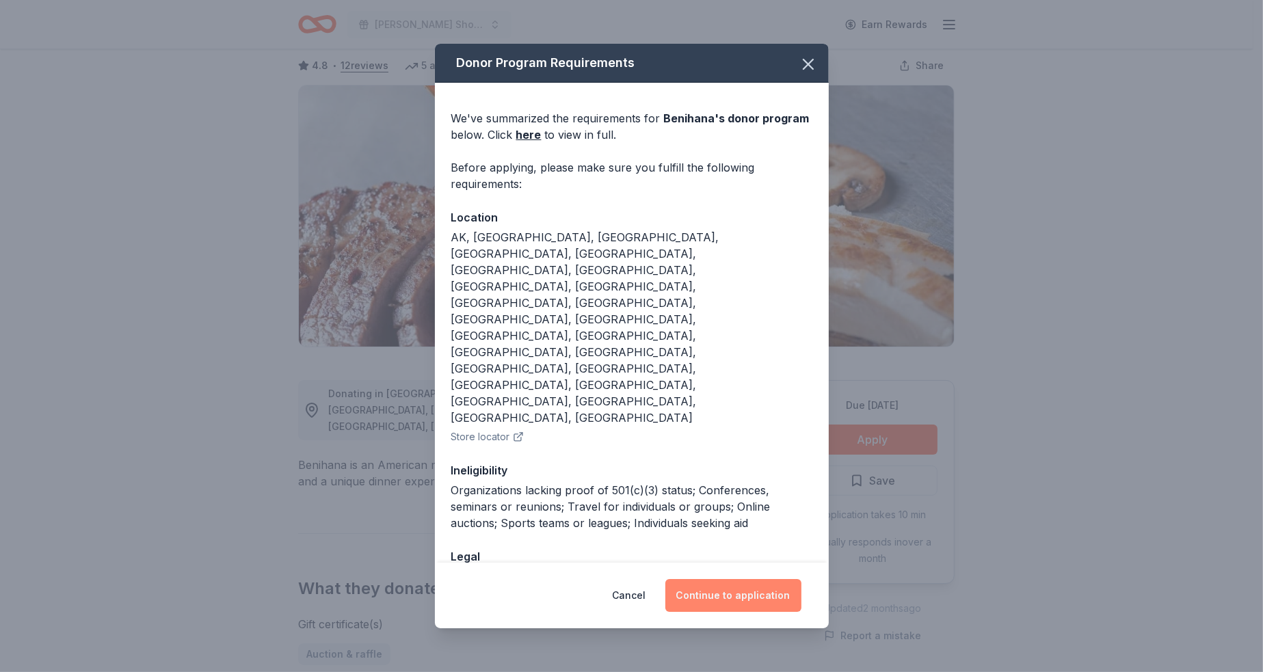
click at [731, 579] on button "Continue to application" at bounding box center [734, 595] width 136 height 33
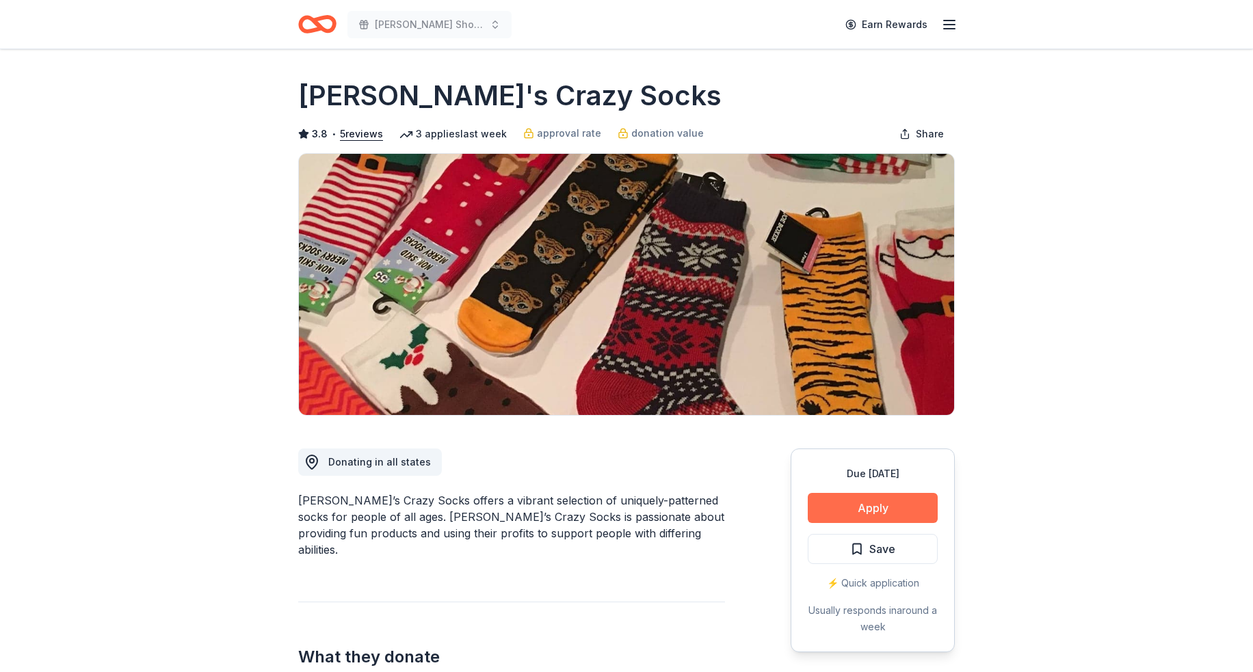
click at [903, 505] on button "Apply" at bounding box center [873, 508] width 130 height 30
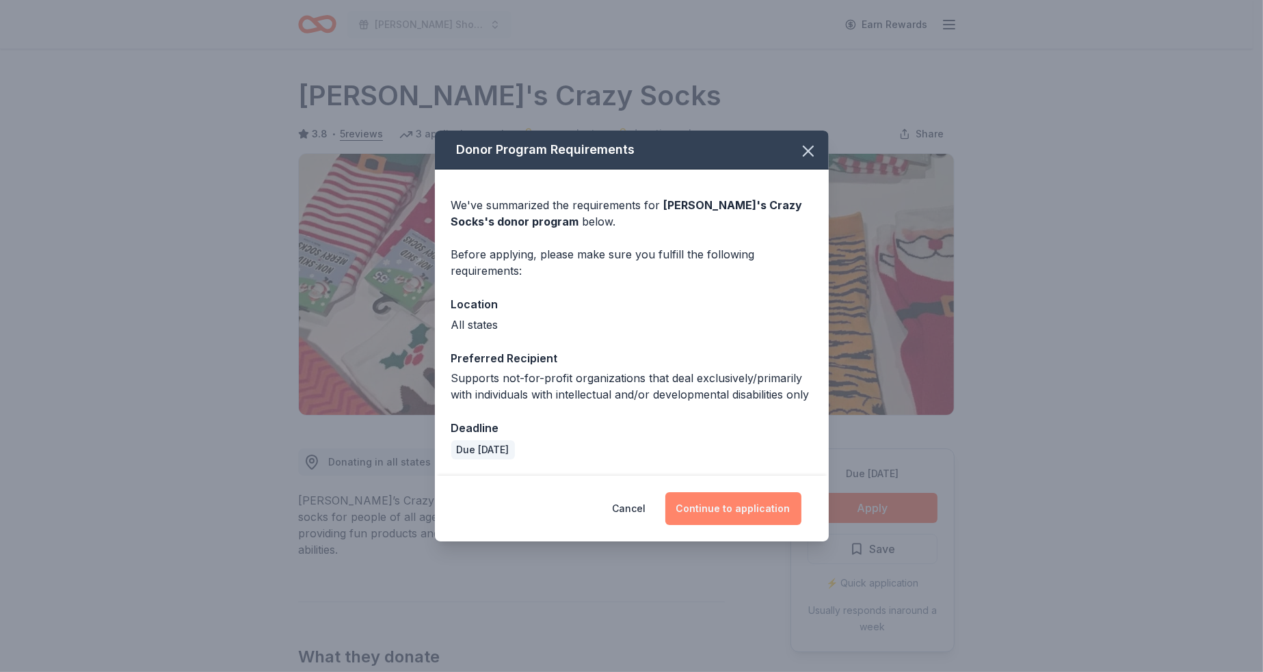
click at [724, 514] on button "Continue to application" at bounding box center [734, 508] width 136 height 33
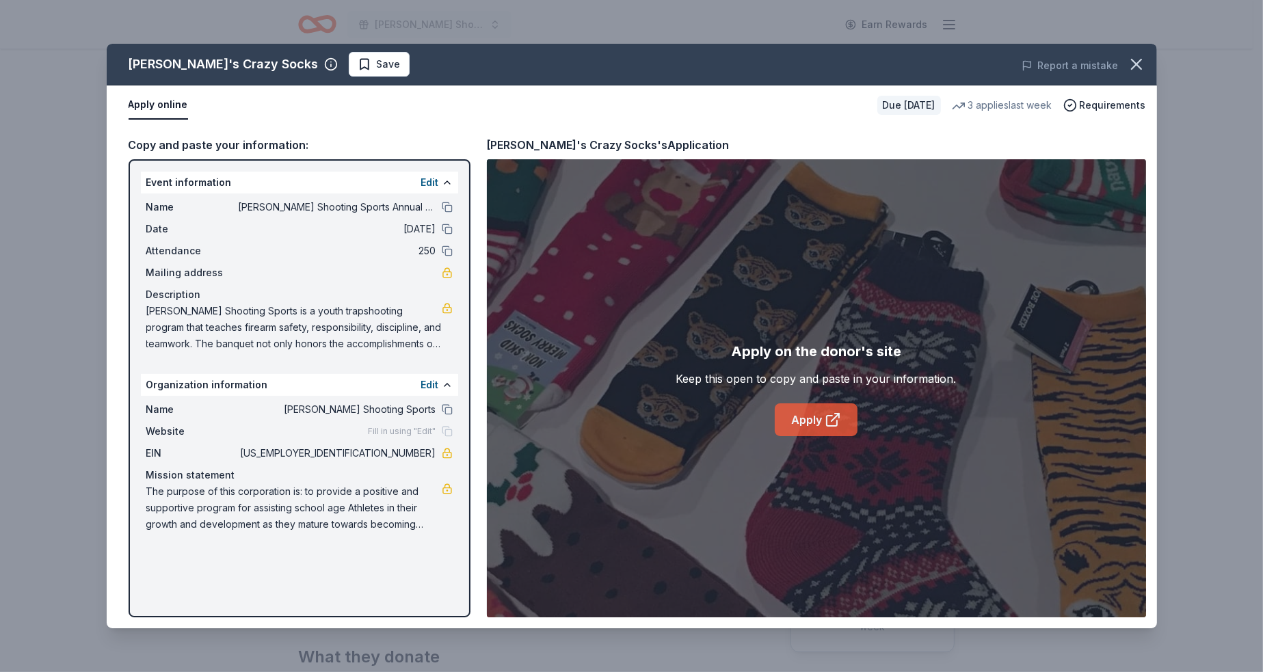
click at [818, 408] on link "Apply" at bounding box center [816, 420] width 83 height 33
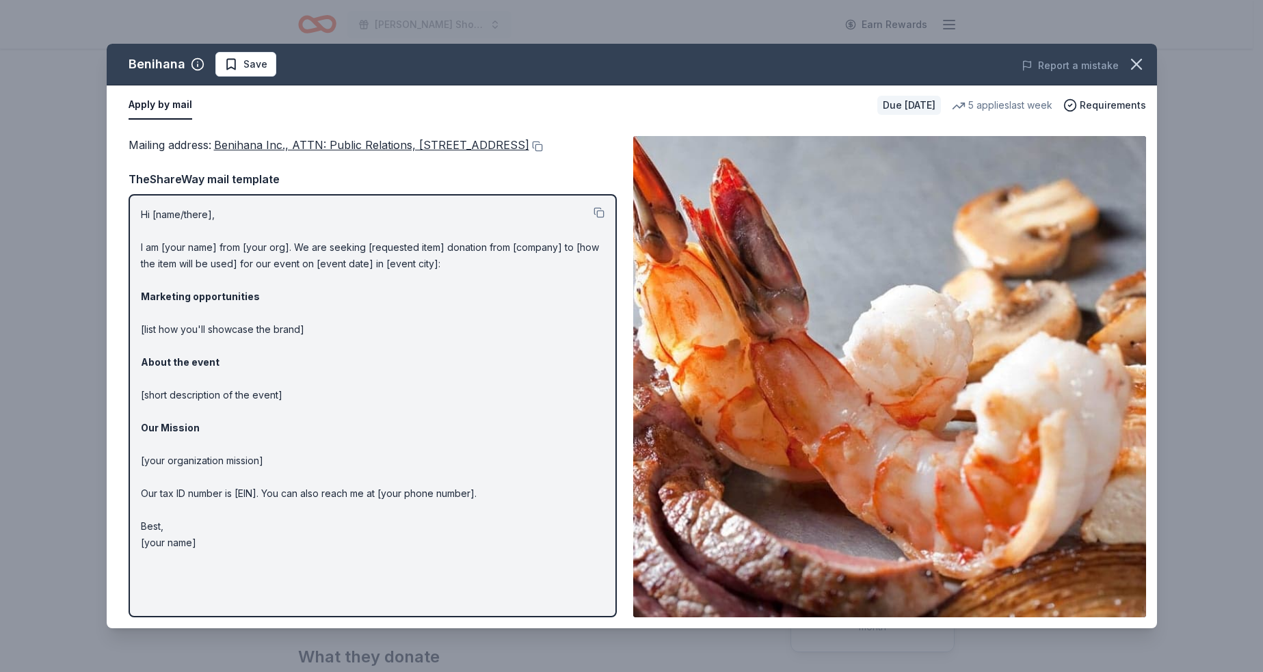
scroll to position [68, 0]
